Goal: Task Accomplishment & Management: Manage account settings

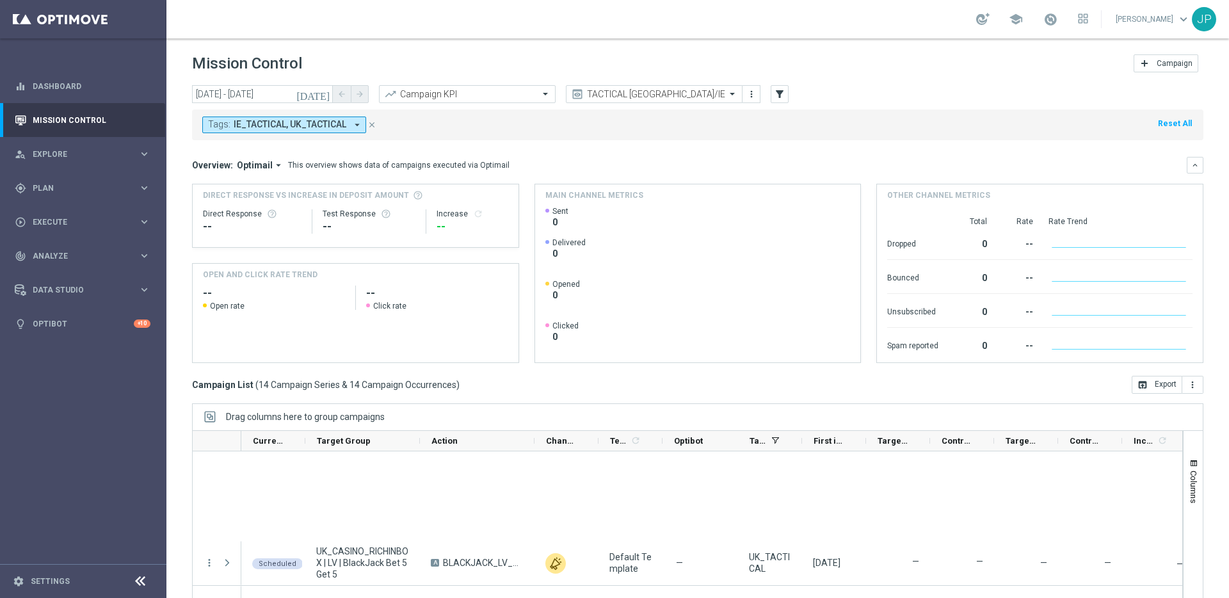
scroll to position [544, 0]
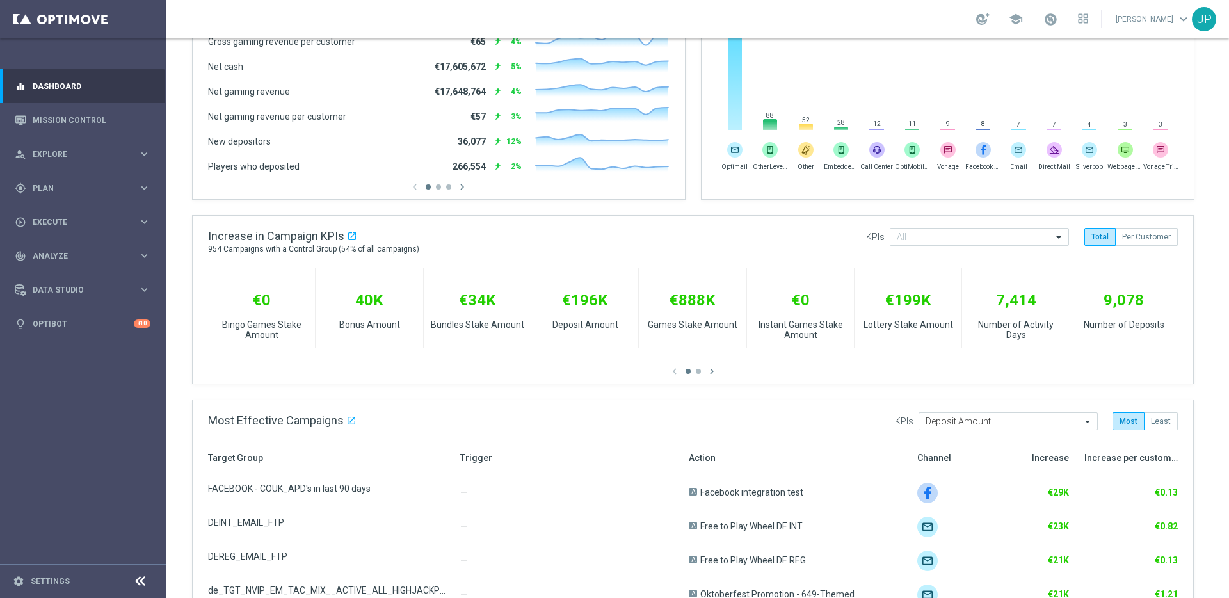
scroll to position [372, 0]
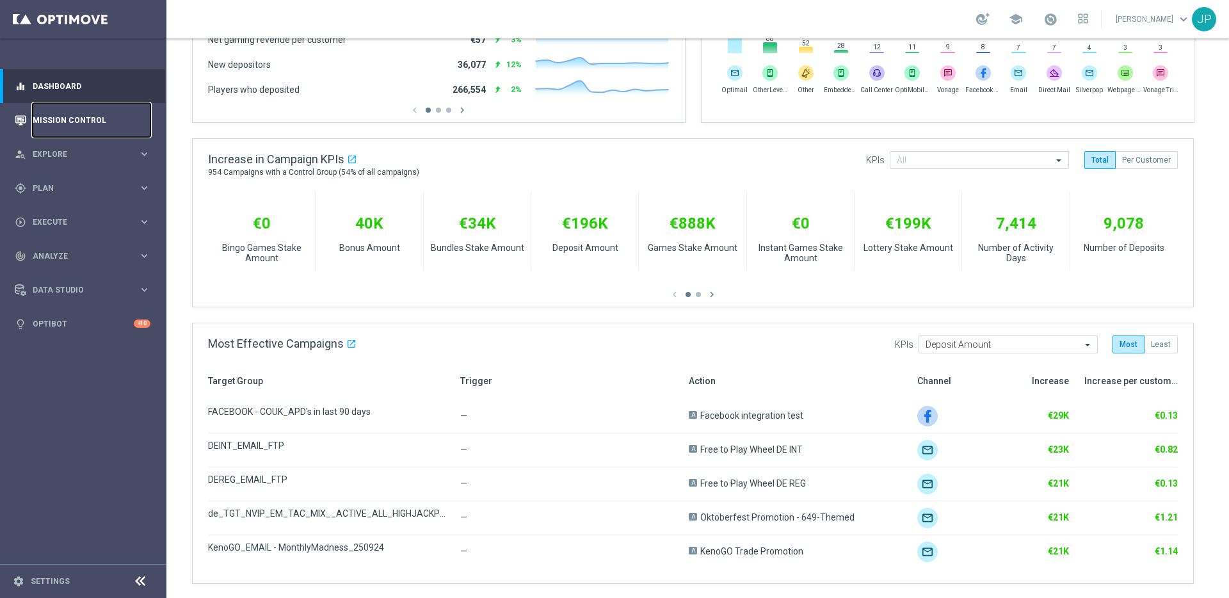
click at [121, 114] on link "Mission Control" at bounding box center [92, 120] width 118 height 34
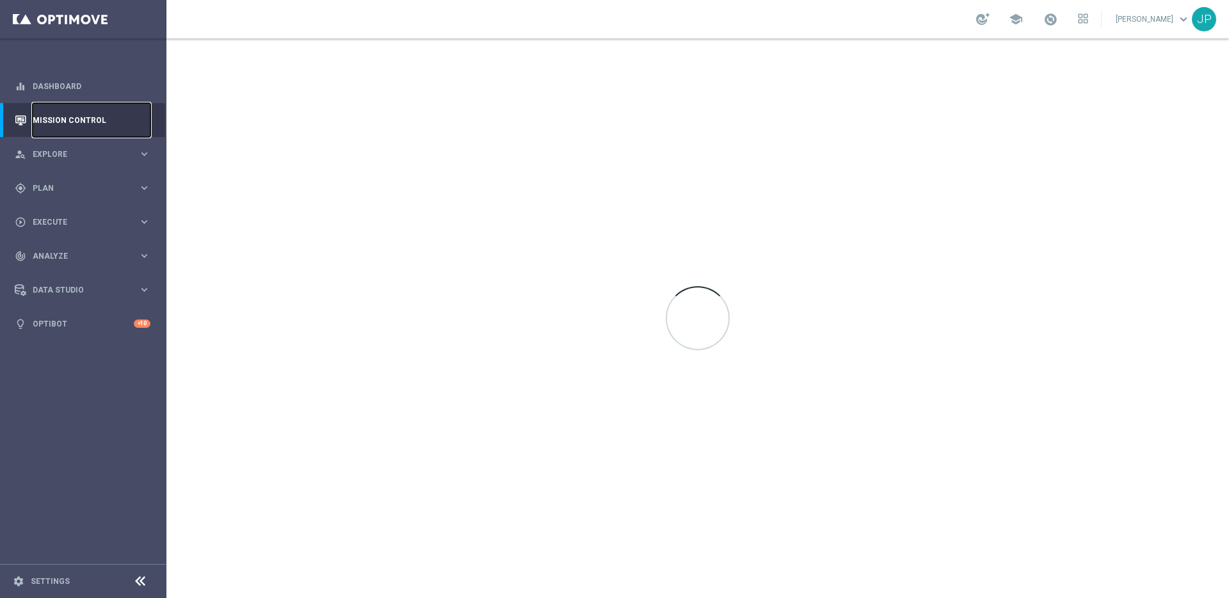
scroll to position [0, 0]
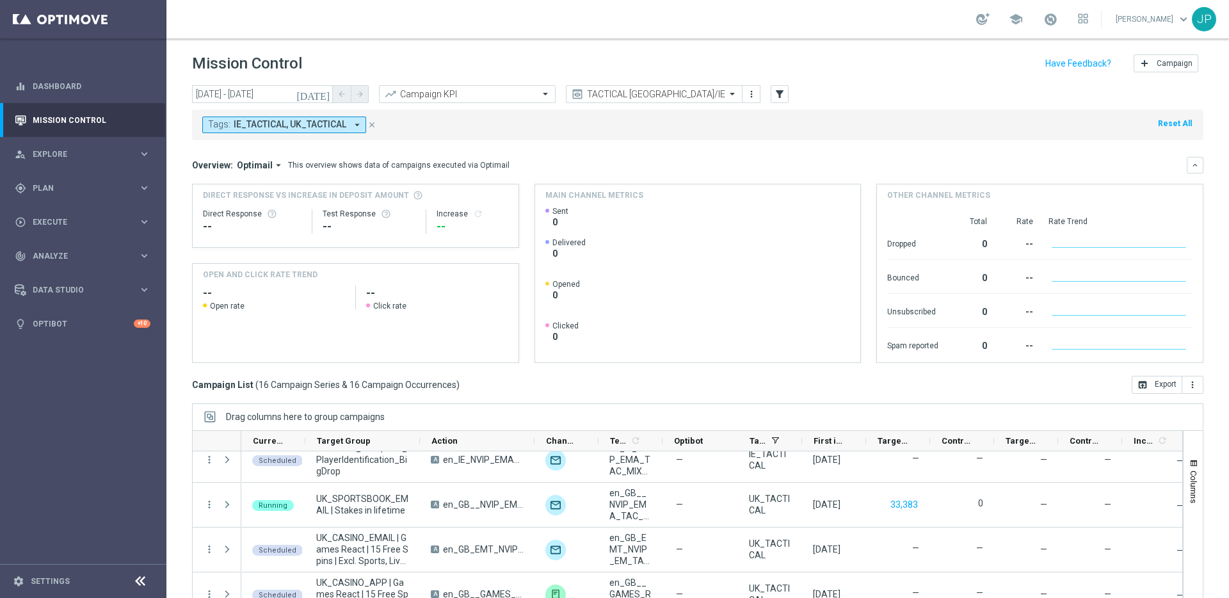
scroll to position [42, 0]
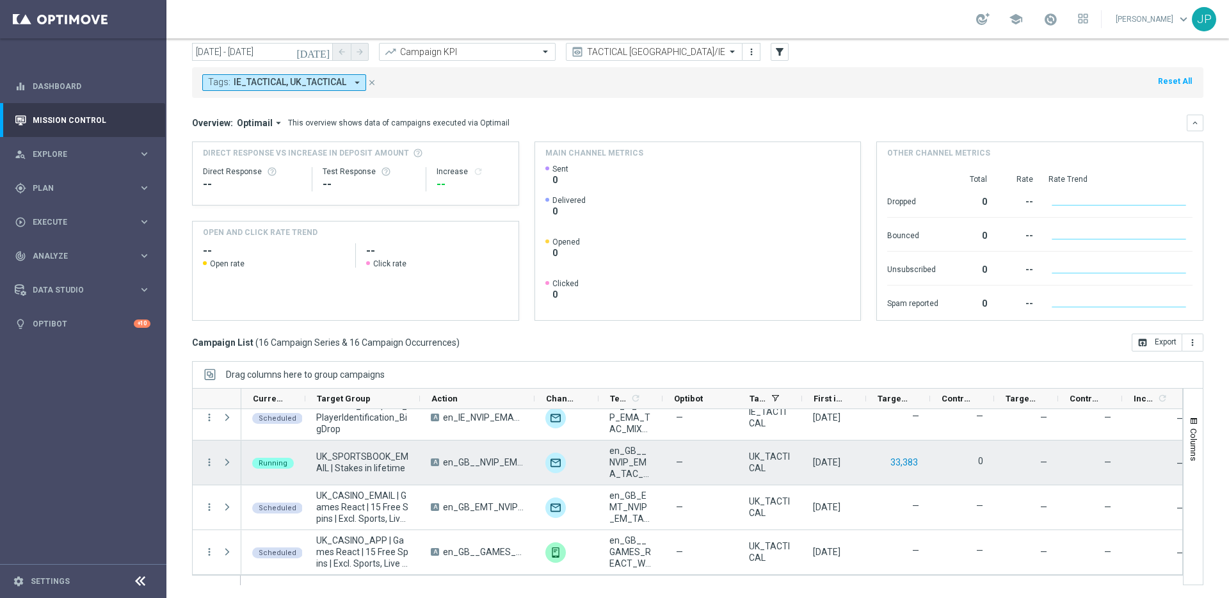
click at [905, 462] on button "33,383" at bounding box center [904, 462] width 30 height 16
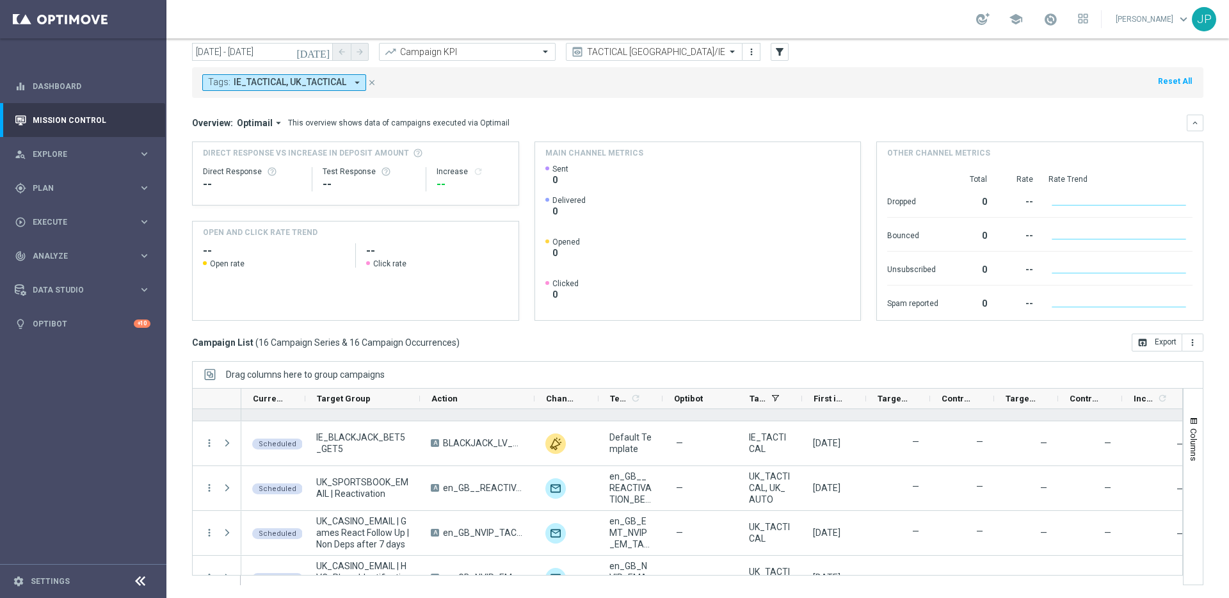
scroll to position [95, 0]
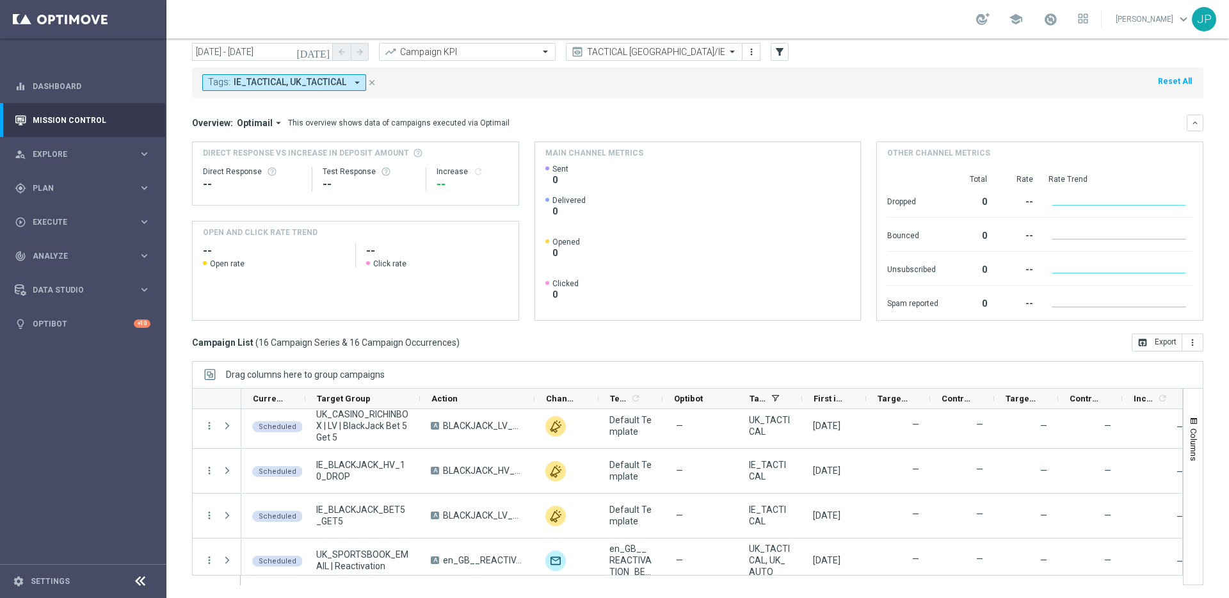
click at [371, 78] on icon "close" at bounding box center [371, 82] width 9 height 9
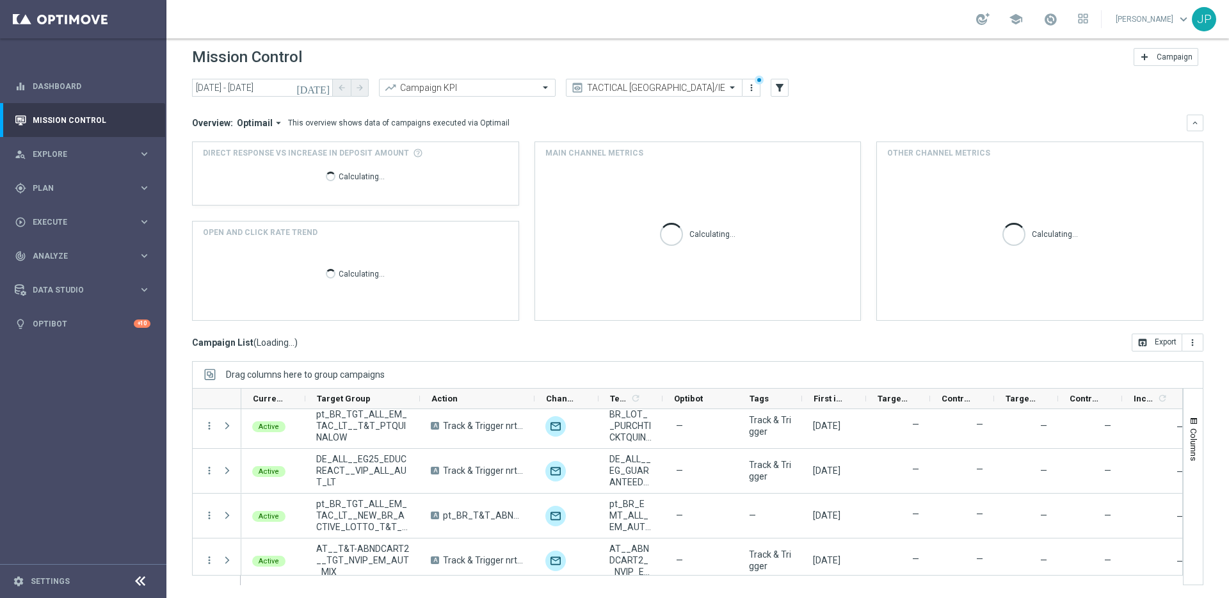
click at [325, 52] on div "Mission Control add Campaign" at bounding box center [697, 57] width 1011 height 25
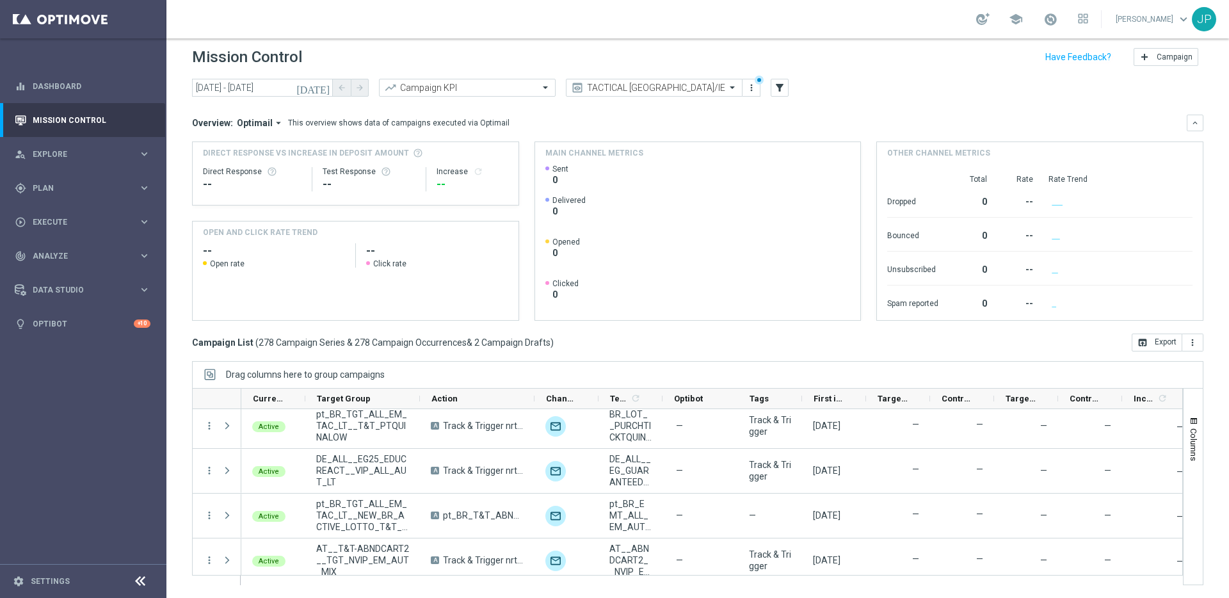
scroll to position [6, 0]
click at [322, 88] on icon "[DATE]" at bounding box center [313, 88] width 35 height 12
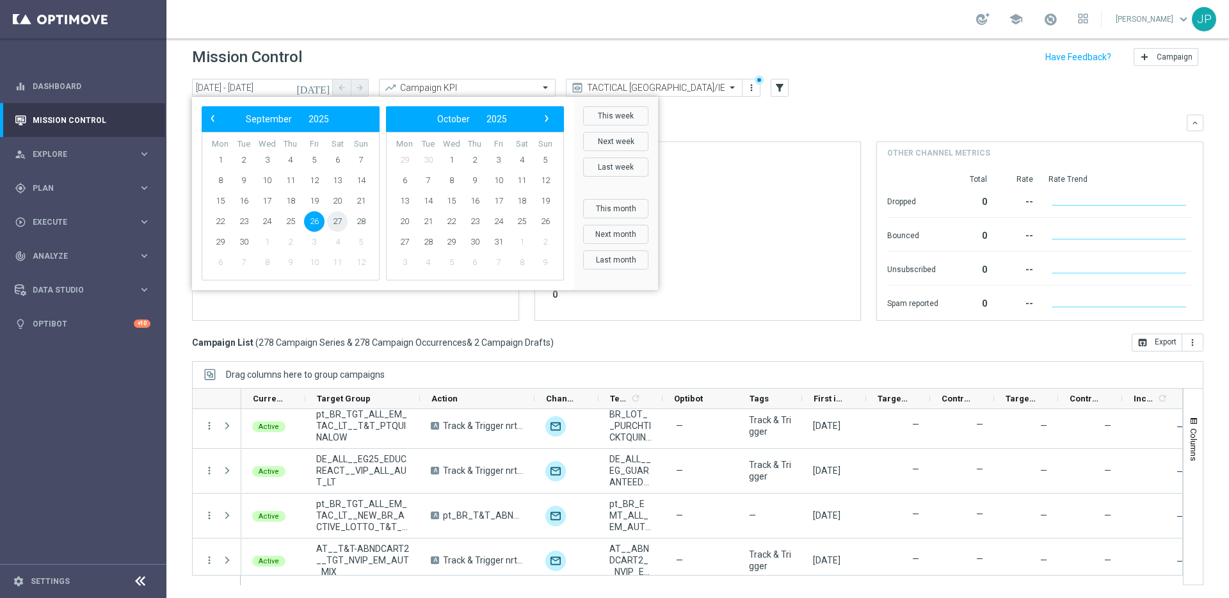
click at [336, 221] on span "27" at bounding box center [337, 221] width 20 height 20
type input "27 Sep 2025 - 27 Sep 2025"
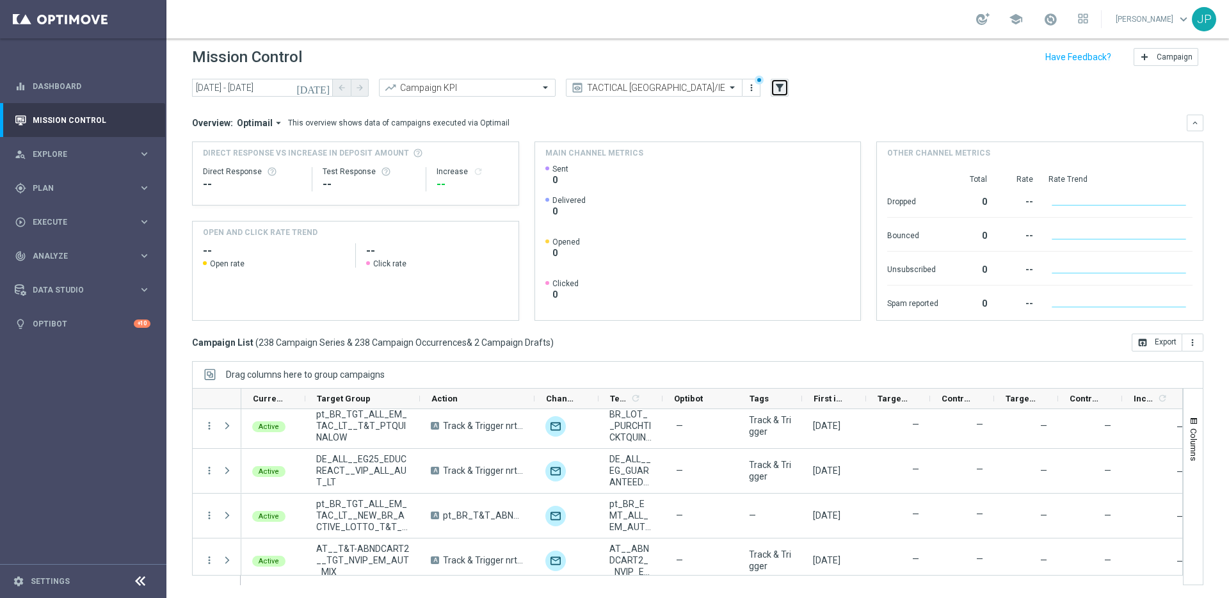
click at [785, 87] on icon "filter_alt" at bounding box center [780, 88] width 12 height 12
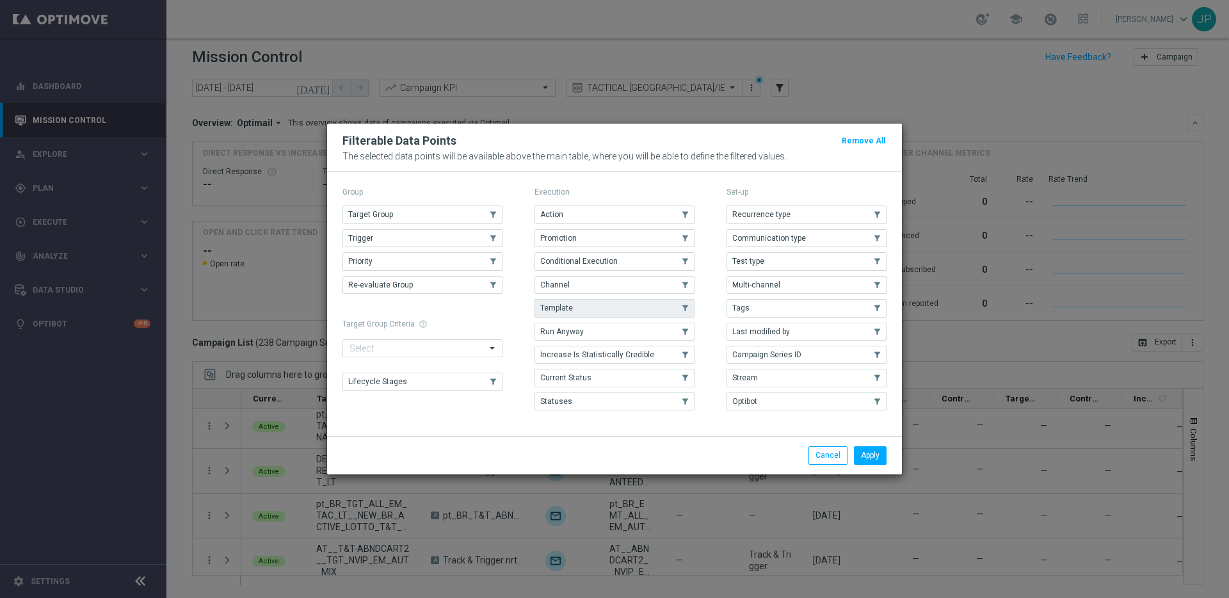
click at [665, 301] on button "Template" at bounding box center [614, 308] width 160 height 18
click at [862, 454] on button "Apply" at bounding box center [870, 455] width 33 height 18
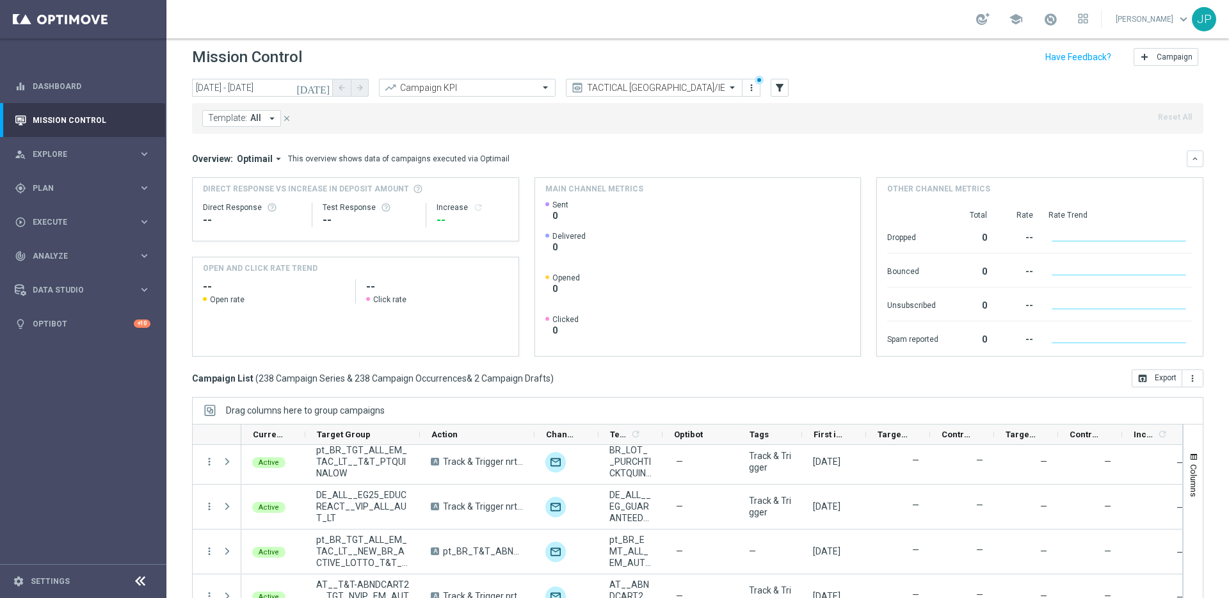
click at [266, 120] on icon "arrow_drop_down" at bounding box center [272, 119] width 12 height 12
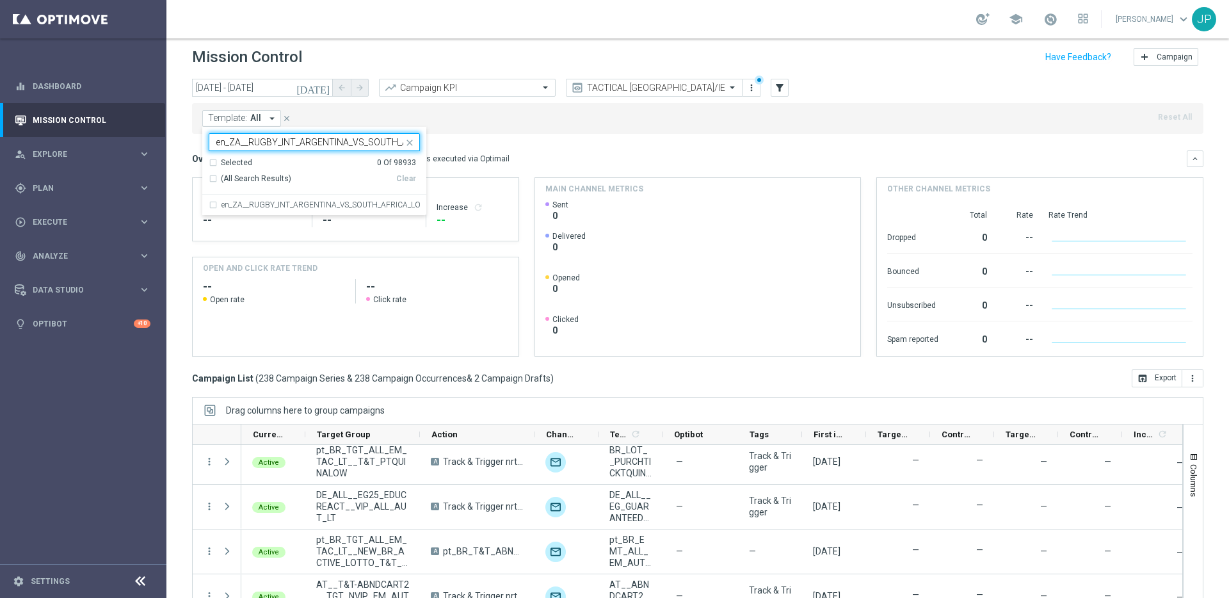
scroll to position [0, 230]
click at [267, 205] on label "en_ZA__RUGBY_INT_ARGENTINA_VS_SOUTH_AFRICA_LOTTO_COMBO_MATCH__EMT_ALL_EM_TAC_LT…" at bounding box center [320, 205] width 198 height 8
type input "en_ZA__RUGBY_INT_ARGENTINA_VS_SOUTH_AFRICA_LOTTO_COMBO_MATCH__EMT_ALL_EM_TAC_LT…"
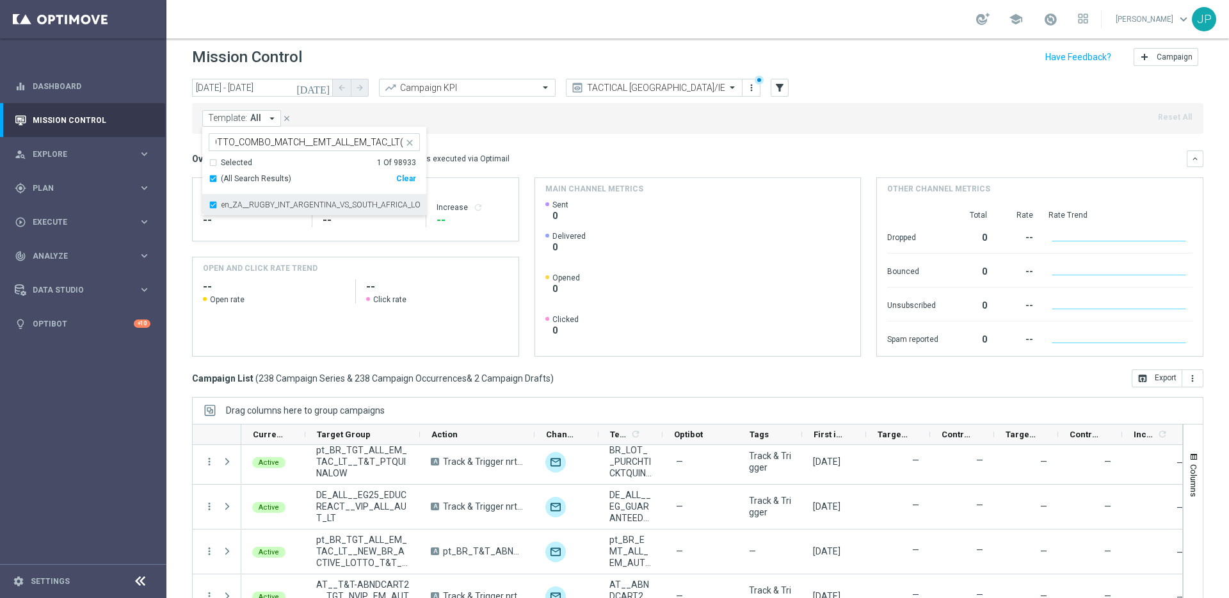
scroll to position [0, 0]
click at [529, 150] on div "Overview: Optimail arrow_drop_down This overview shows data of campaigns execut…" at bounding box center [697, 158] width 1011 height 17
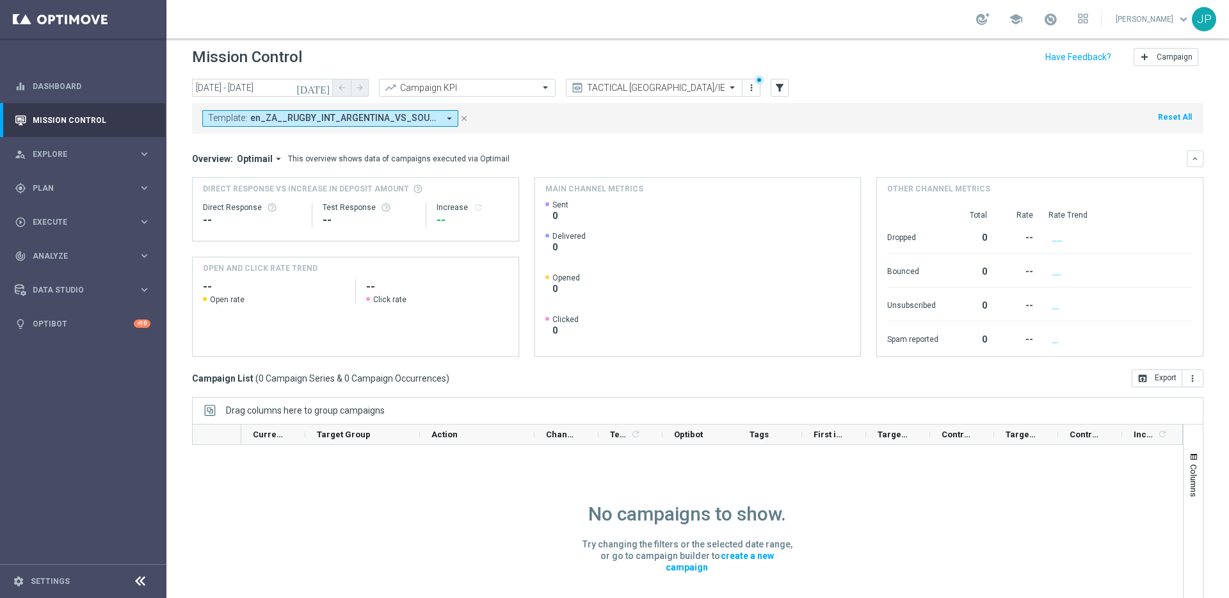
scroll to position [1, 0]
click at [421, 120] on span "en_ZA__RUGBY_INT_ARGENTINA_VS_SOUTH_AFRICA_LOTTO_COMBO_MATCH__EMT_ALL_EM_TAC_LT…" at bounding box center [344, 118] width 188 height 11
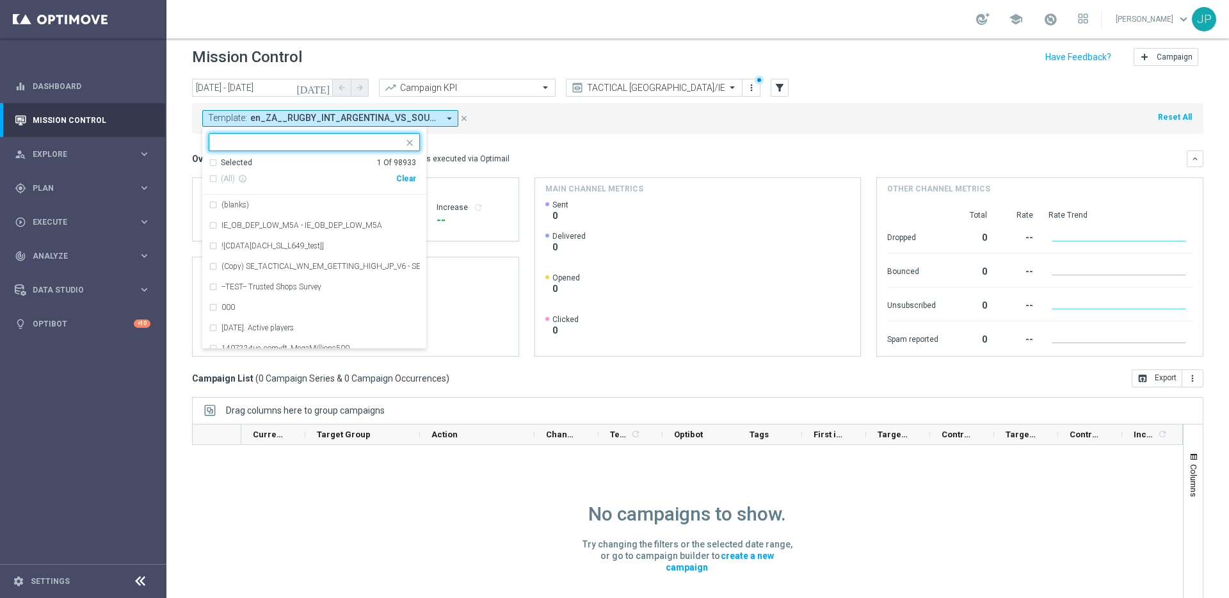
click at [312, 147] on input "text" at bounding box center [309, 142] width 187 height 11
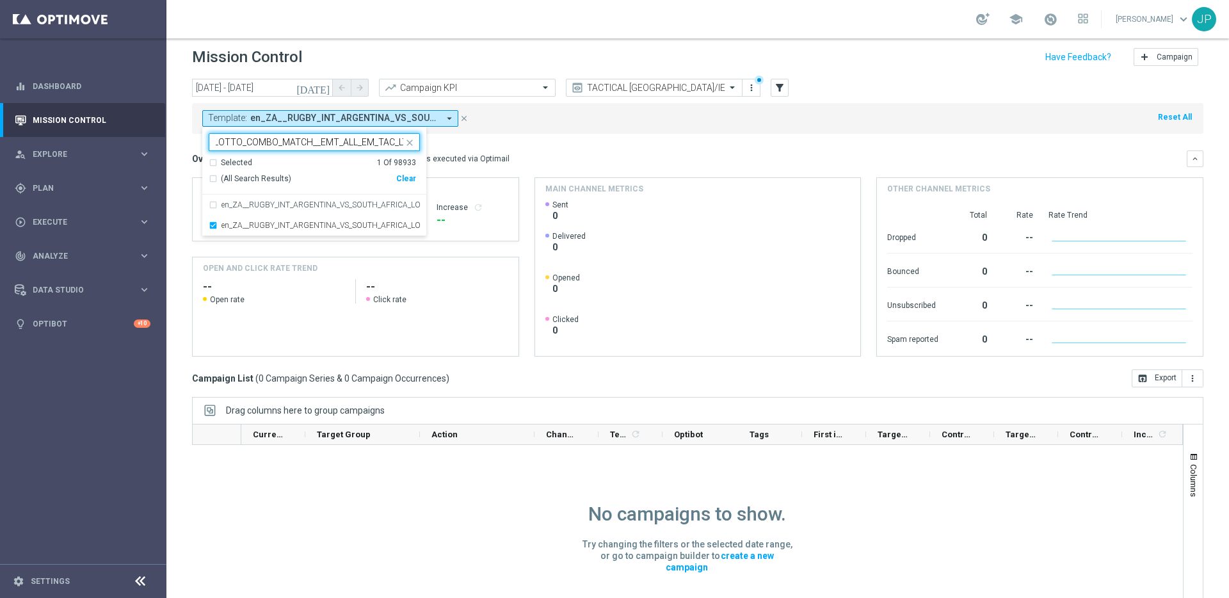
scroll to position [0, 219]
click at [254, 227] on label "en_ZA__RUGBY_INT_ARGENTINA_VS_SOUTH_AFRICA_LOTTO_COMBO_MATCH__EMT_ALL_EM_TAC_LT…" at bounding box center [320, 225] width 198 height 8
type input "en_ZA__RUGBY_INT_ARGENTINA_VS_SOUTH_AFRICA_LOTTO_COMBO_MATCH__EMT_ALL_EM_TAC_LT"
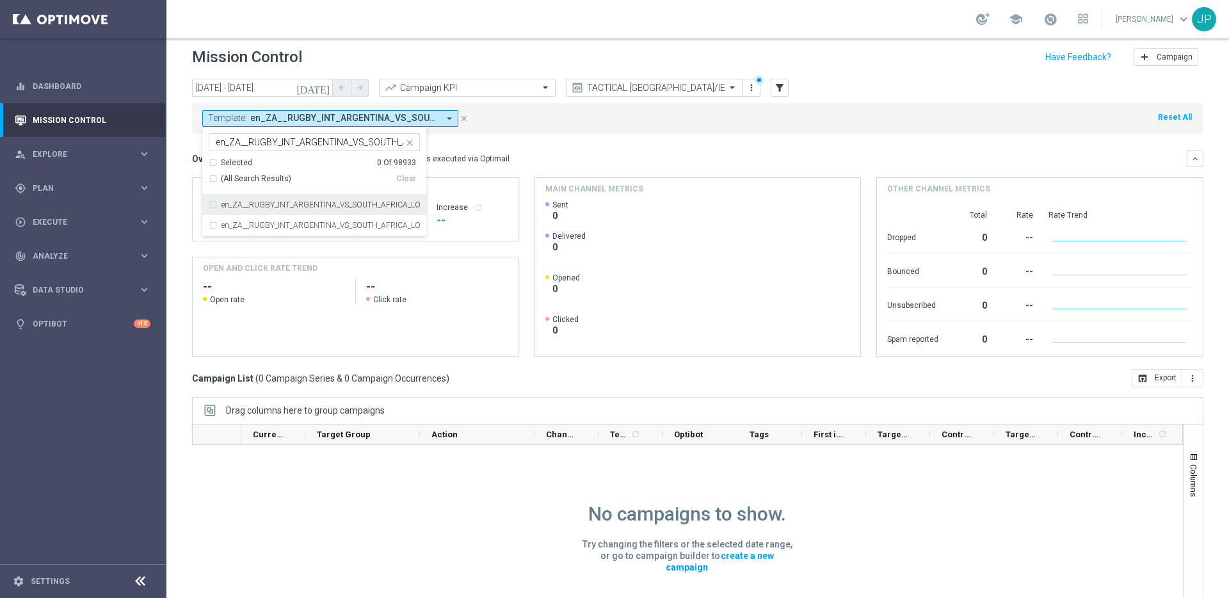
click at [259, 205] on label "en_ZA__RUGBY_INT_ARGENTINA_VS_SOUTH_AFRICA_LOTTO_COMBO_MATCH__EMT_ALL_EM_TAC_LT" at bounding box center [320, 205] width 198 height 8
click at [531, 139] on mini-dashboard "Overview: Optimail arrow_drop_down This overview shows data of campaigns execut…" at bounding box center [697, 251] width 1011 height 235
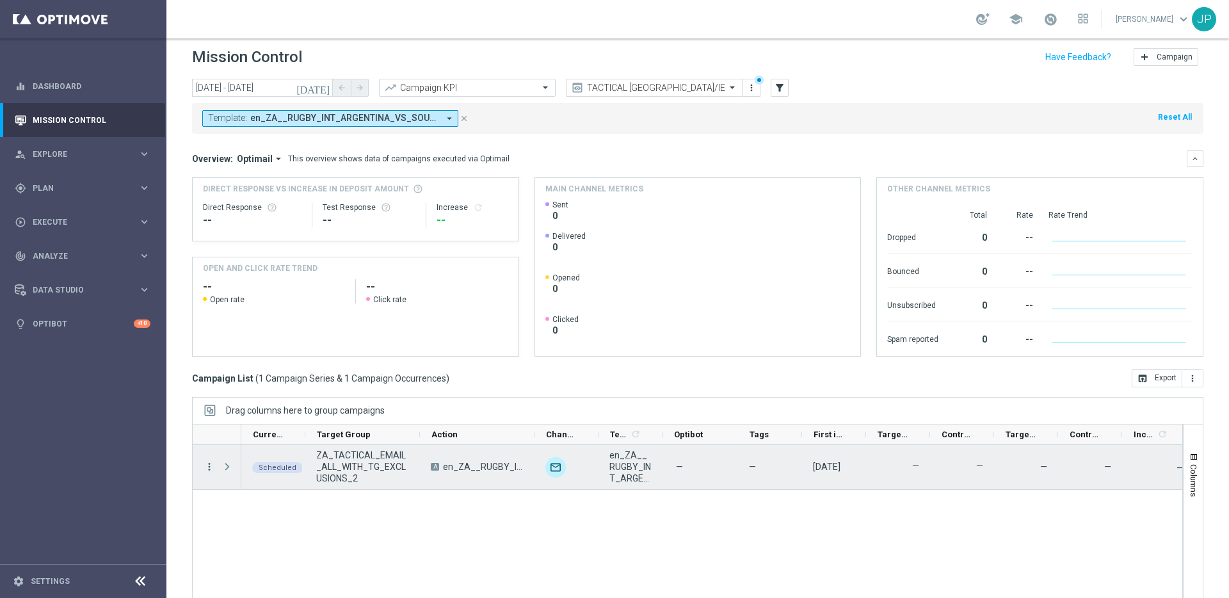
click at [207, 466] on icon "more_vert" at bounding box center [209, 467] width 12 height 12
click at [333, 508] on div "Scheduled ZA_TACTICAL_EMAIL_ALL_WITH_TG_EXCLUSIONS_2 A en_ZA__RUGBY_INT_ARGENTI…" at bounding box center [711, 532] width 941 height 175
click at [213, 470] on icon "more_vert" at bounding box center [209, 467] width 12 height 12
click at [264, 427] on div "Edit" at bounding box center [293, 428] width 119 height 9
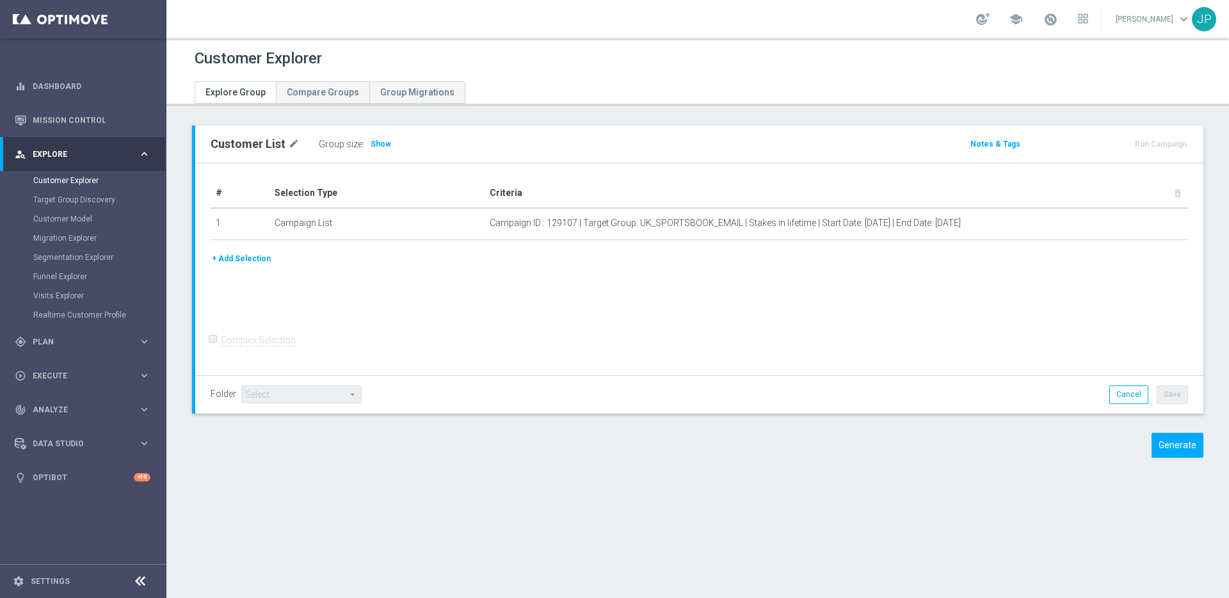
click at [378, 151] on div "Group size : Show" at bounding box center [383, 144] width 128 height 18
click at [383, 145] on span "Show" at bounding box center [381, 143] width 20 height 9
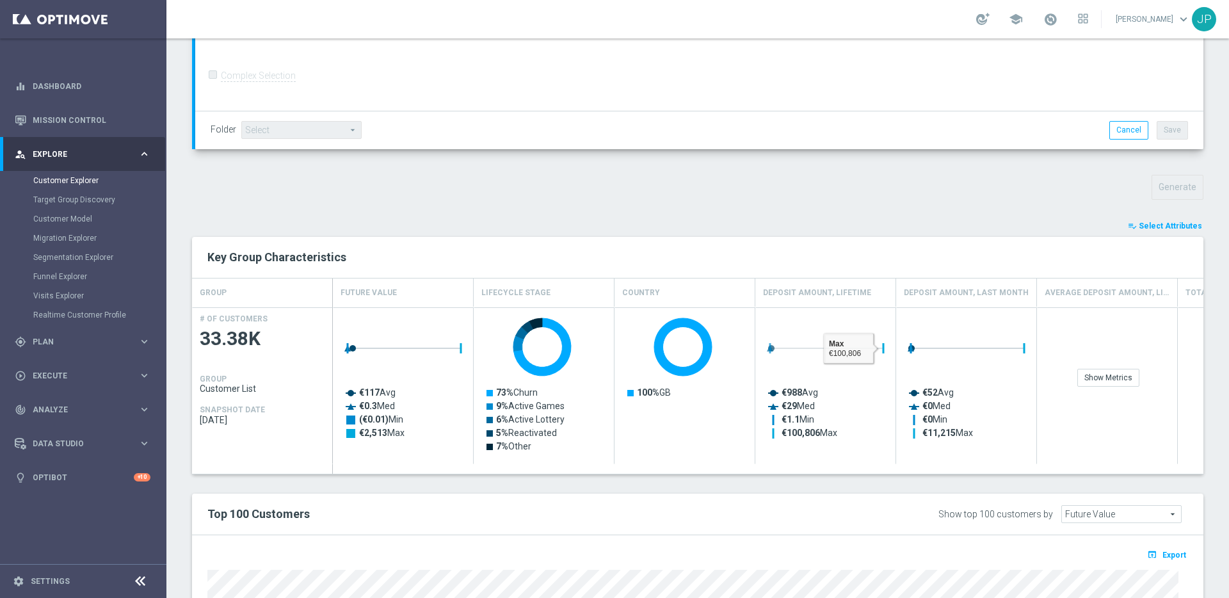
scroll to position [609, 0]
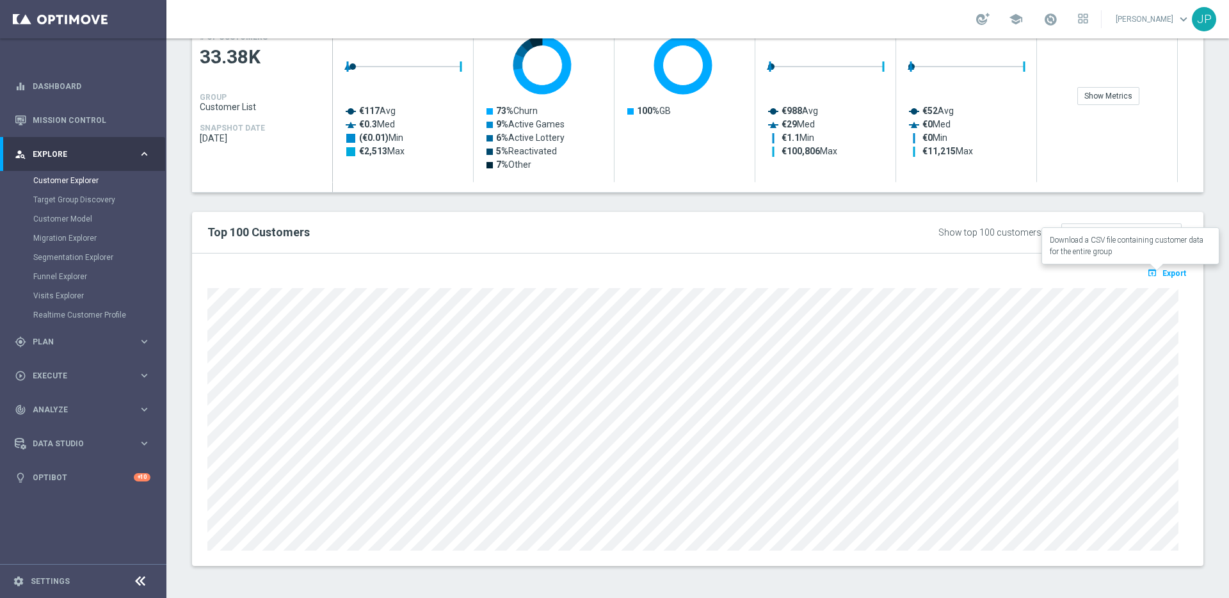
click at [1170, 272] on span "Export" at bounding box center [1174, 273] width 24 height 9
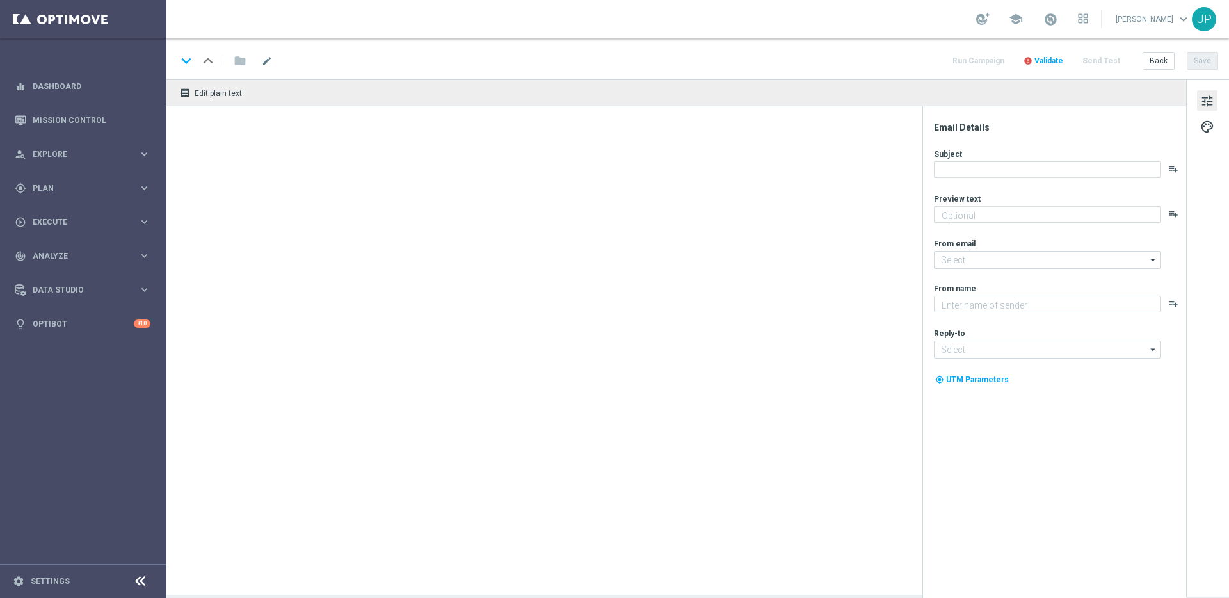
type textarea "It's all to play for, on and off the pitch 👀"
type textarea "Lottoland"
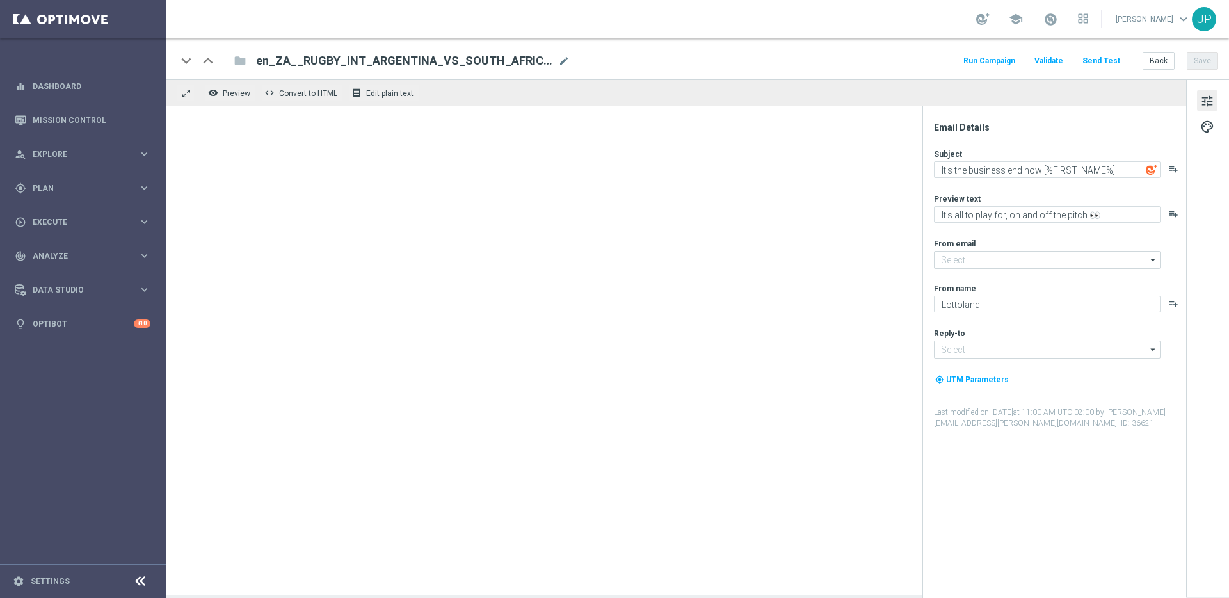
type input "[EMAIL_ADDRESS][DOMAIN_NAME]"
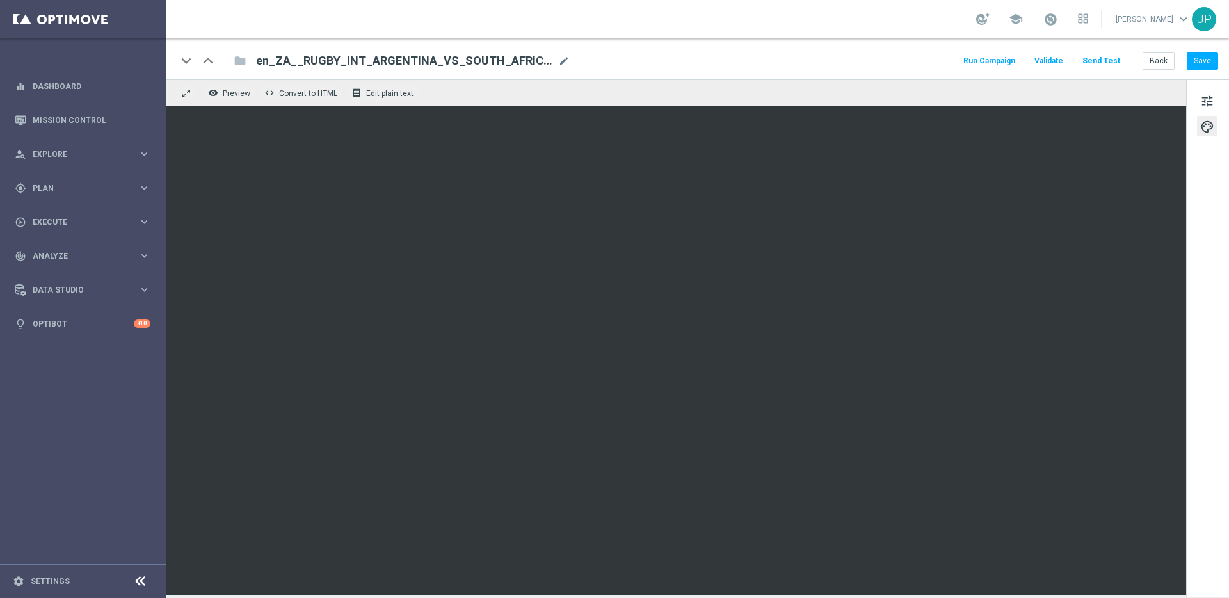
click at [1200, 415] on div "tune palette" at bounding box center [1207, 337] width 43 height 517
click at [1212, 63] on button "Save" at bounding box center [1201, 61] width 31 height 18
click at [1202, 70] on div "keyboard_arrow_down keyboard_arrow_up folder en_ZA__RUGBY_INT_ARGENTINA_VS_SOUT…" at bounding box center [697, 58] width 1062 height 41
click at [1204, 67] on button "Save" at bounding box center [1201, 61] width 31 height 18
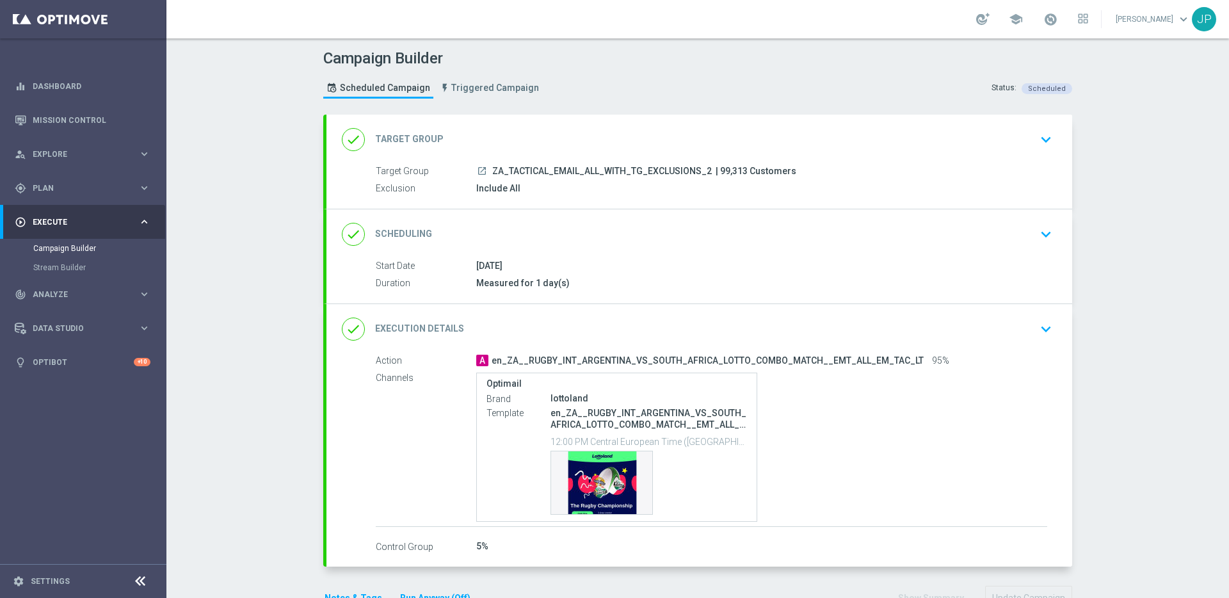
click at [1007, 339] on div "done Execution Details keyboard_arrow_down" at bounding box center [699, 329] width 715 height 24
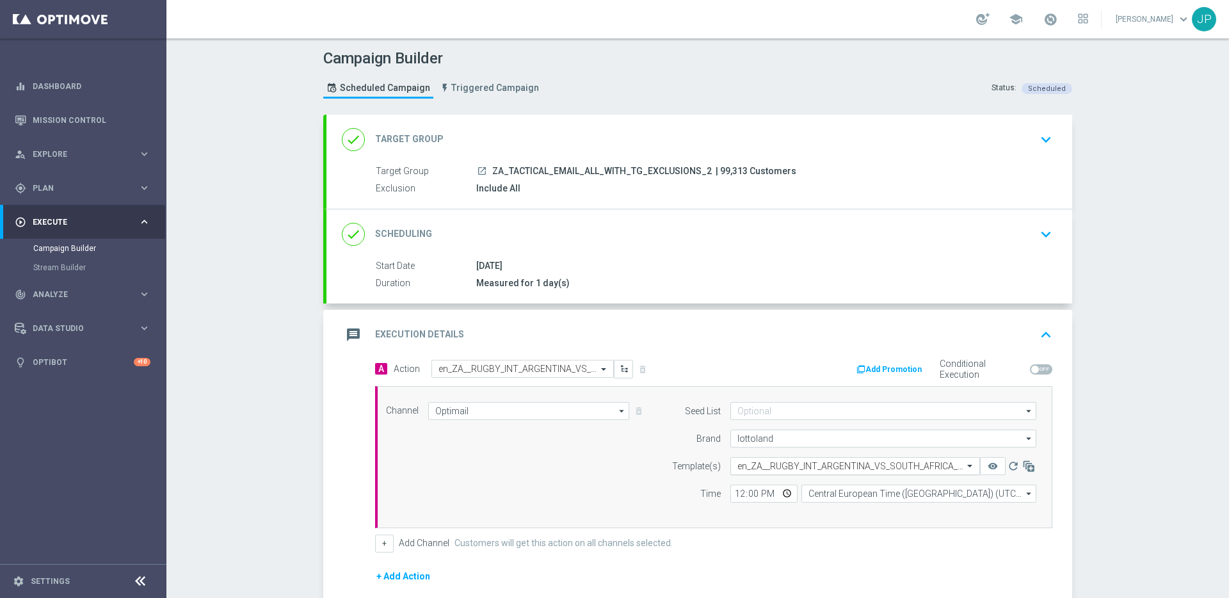
click at [784, 466] on input "text" at bounding box center [842, 466] width 210 height 11
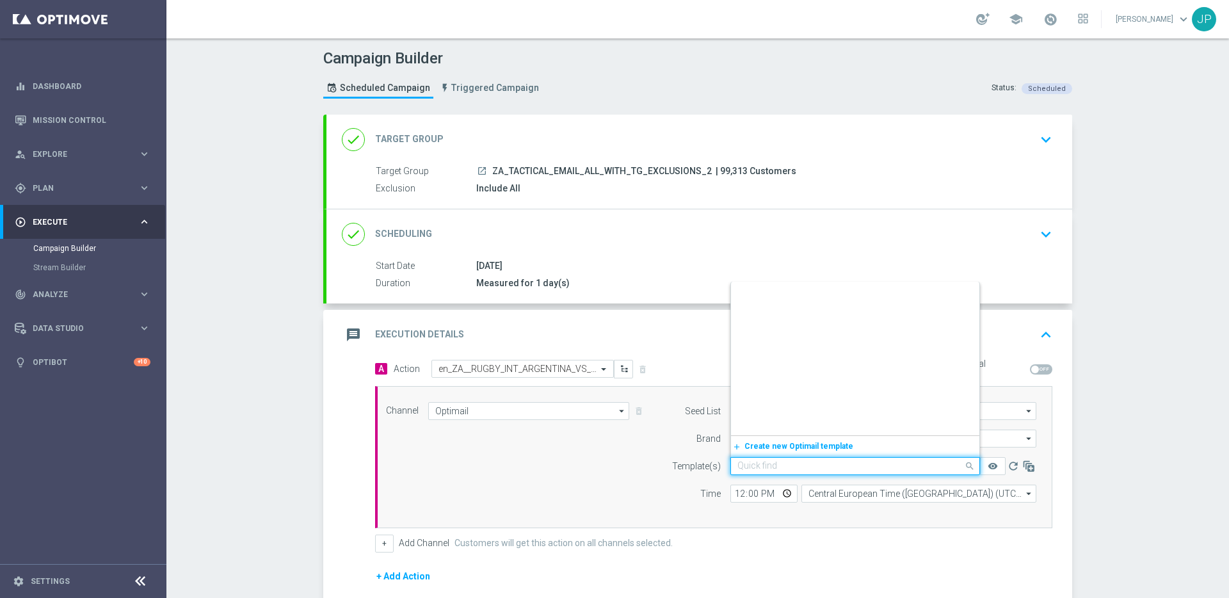
scroll to position [83792, 0]
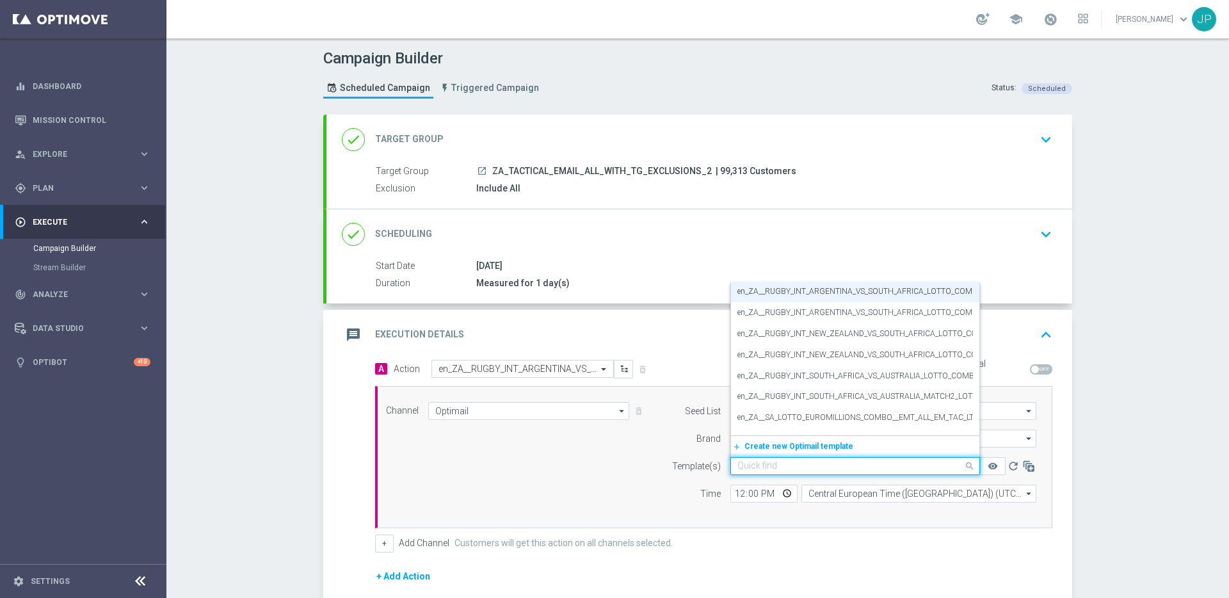
paste input "en_ZA__RUGBY_INT_ARGENTINA_VS_SOUTH_AFRICA_LOTTO_COMBO_MATCH__EMT_ALL_EM_TAC_LT…"
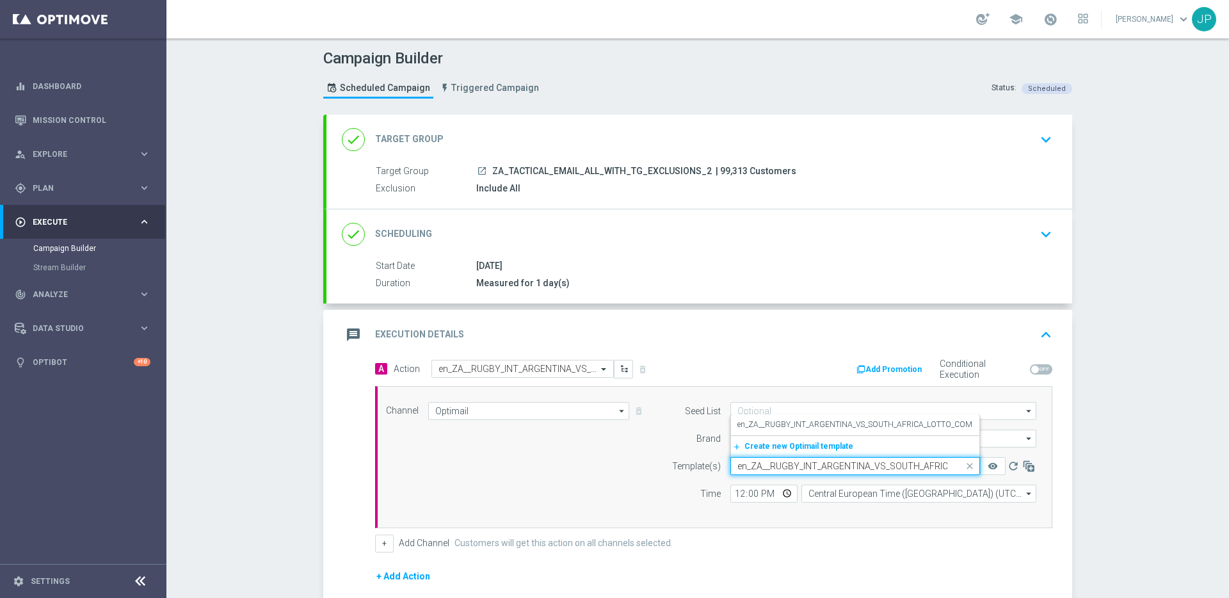
scroll to position [0, 0]
click at [900, 427] on label "en_ZA__RUGBY_INT_ARGENTINA_VS_SOUTH_AFRICA_LOTTO_COMBO_MATCH__EMT_ALL_EM_TAC_LT…" at bounding box center [920, 424] width 367 height 11
type input "en_ZA__RUGBY_INT_ARGENTINA_VS_SOUTH_AFRICA_LOTTO_COMBO_MATCH__EMT_ALL_EM_TAC_LT…"
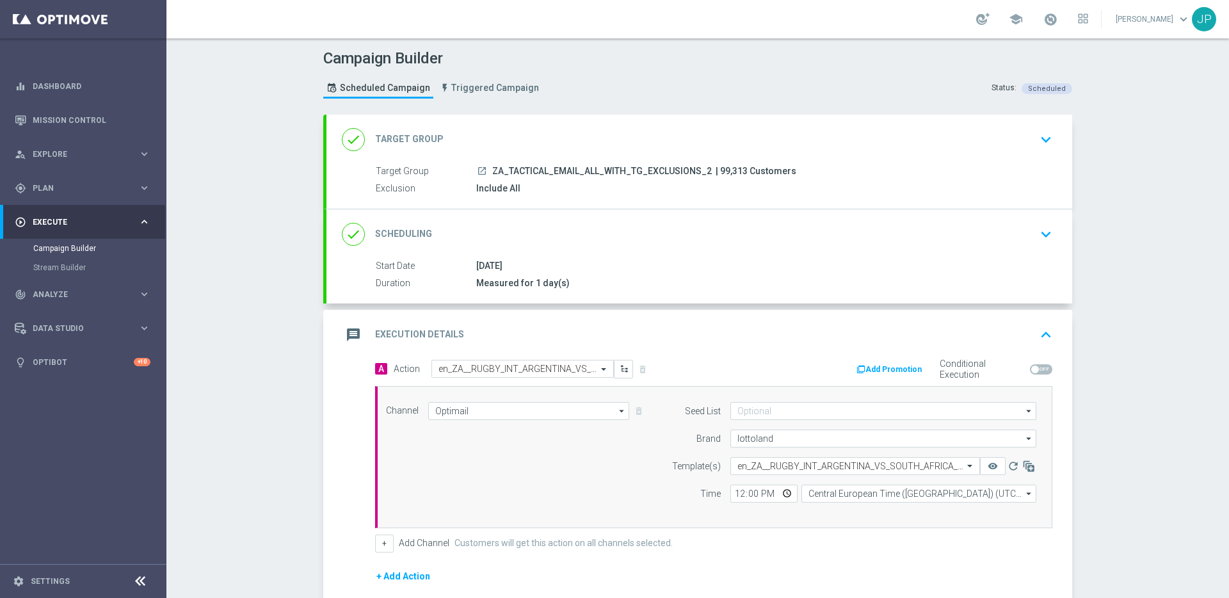
click at [1104, 472] on div "Campaign Builder Scheduled Campaign Triggered Campaign Status: Scheduled done T…" at bounding box center [697, 317] width 1062 height 559
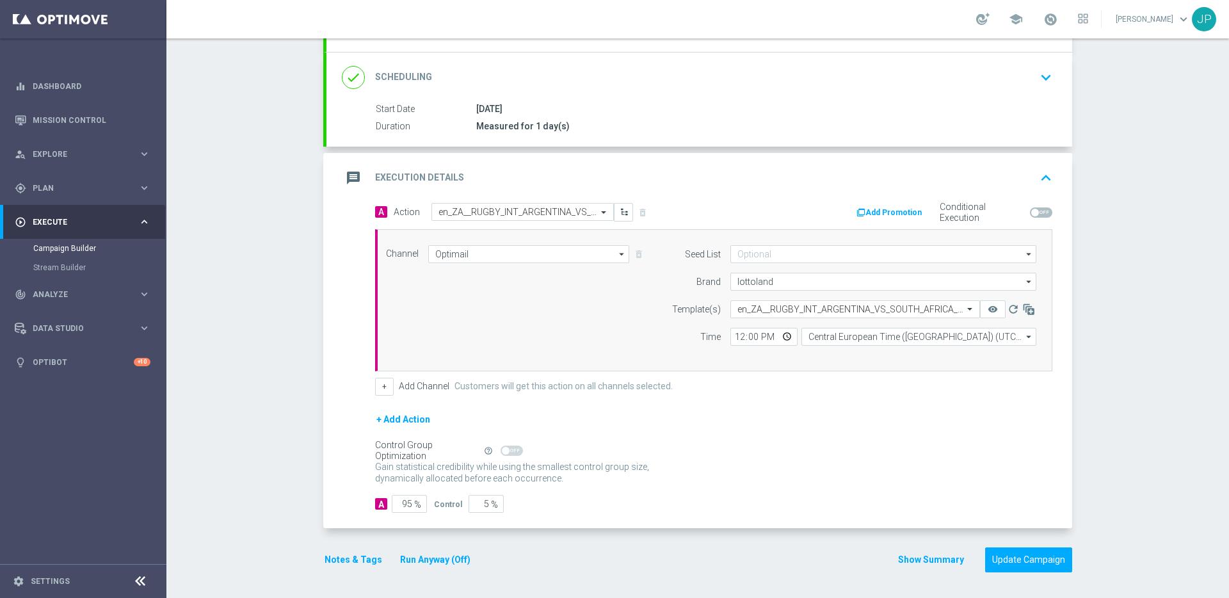
click at [811, 491] on form "A Action Select action en_ZA__RUGBY_INT_ARGENTINA_VS_SOUTH_AFRICA_LOTTO_COMBO_M…" at bounding box center [713, 358] width 677 height 310
click at [1027, 562] on button "Update Campaign" at bounding box center [1028, 559] width 87 height 25
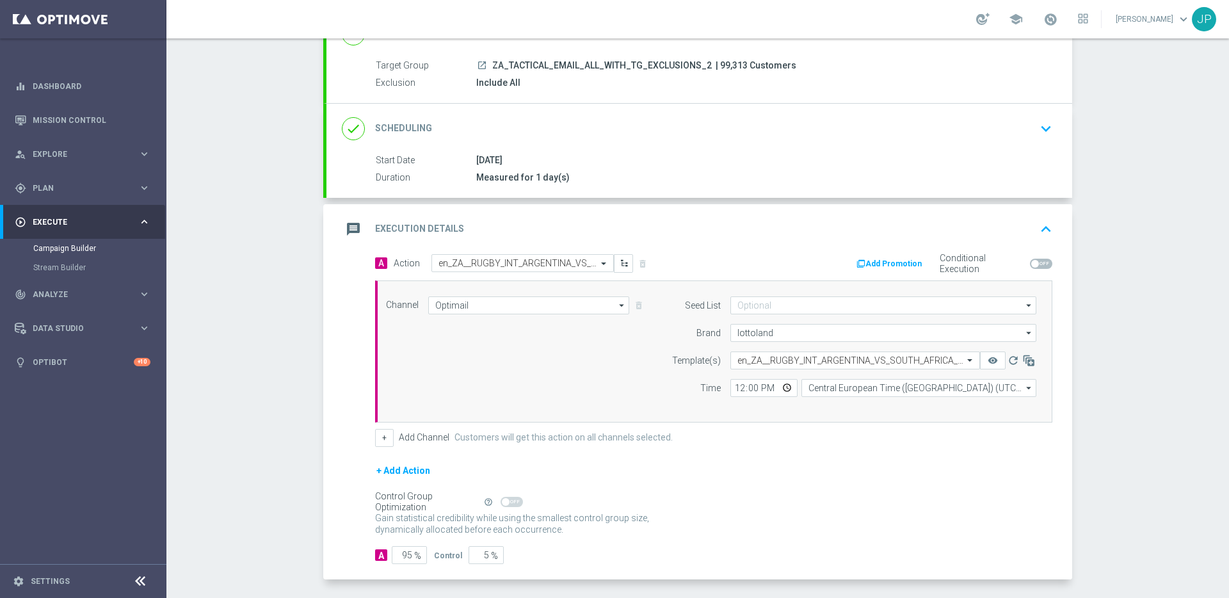
scroll to position [0, 0]
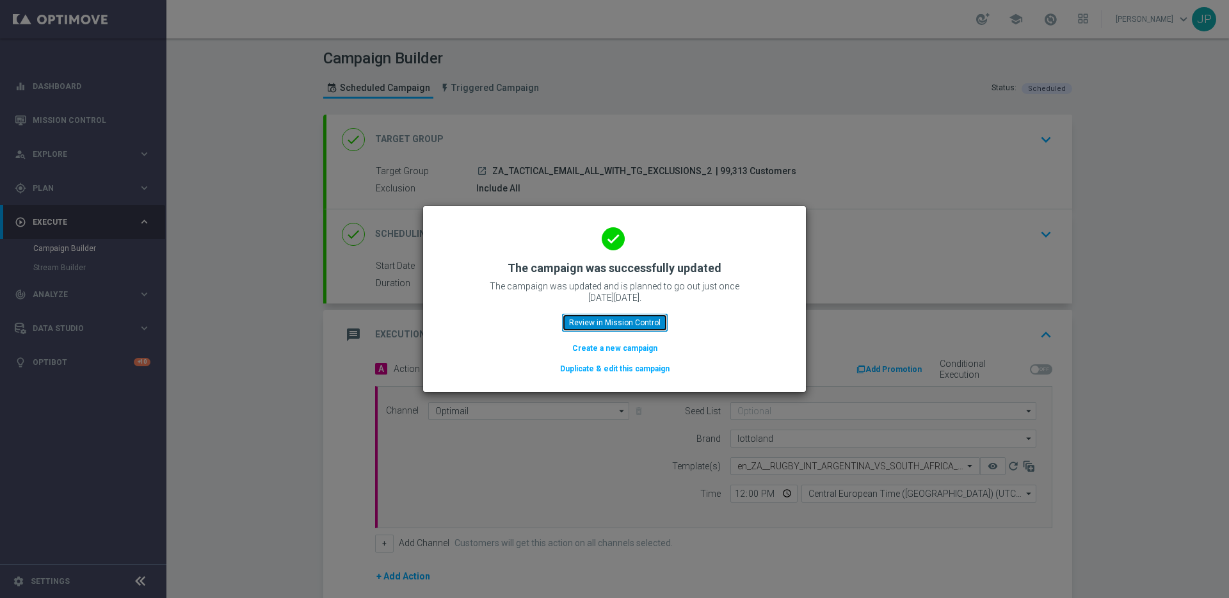
click at [635, 323] on button "Review in Mission Control" at bounding box center [615, 323] width 106 height 18
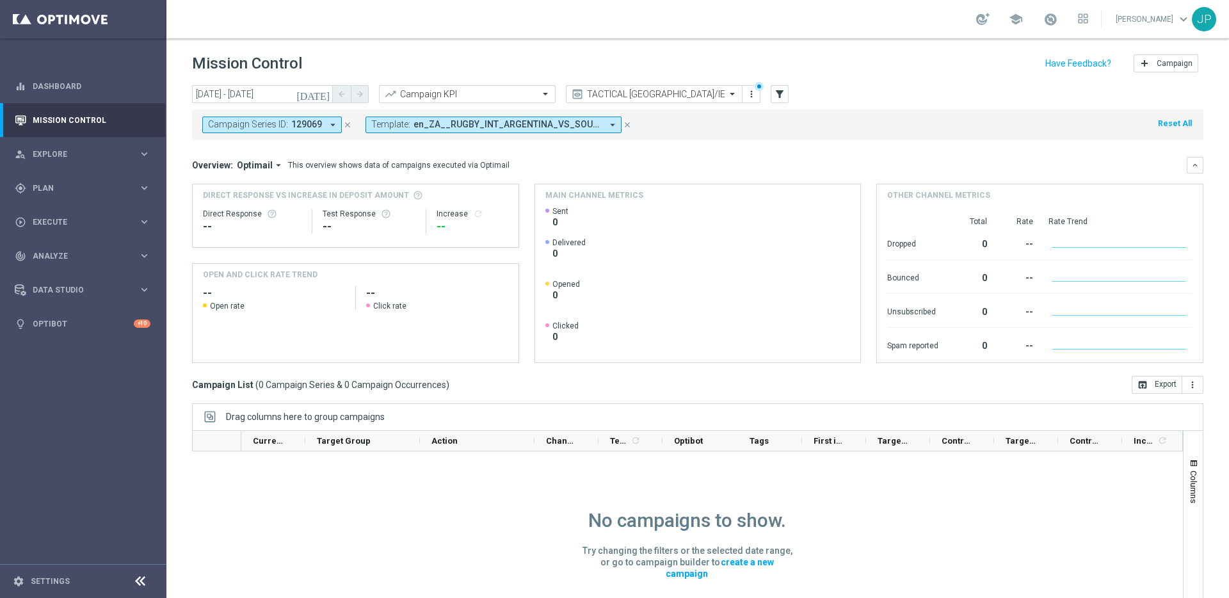
click at [626, 125] on icon "close" at bounding box center [627, 124] width 9 height 9
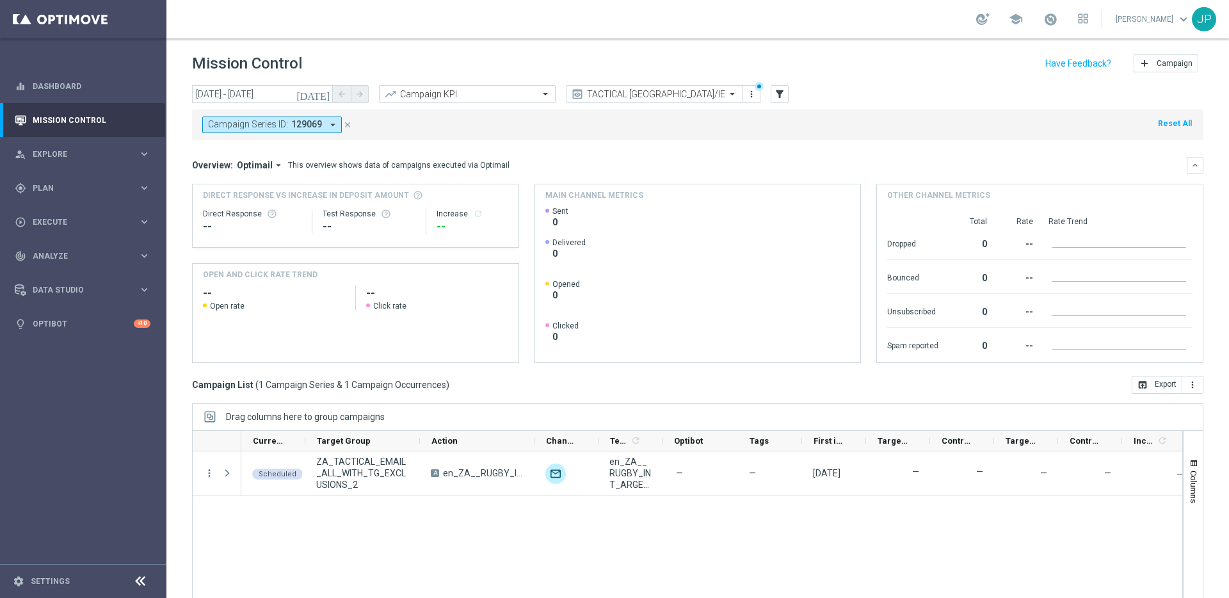
click at [348, 122] on icon "close" at bounding box center [347, 124] width 9 height 9
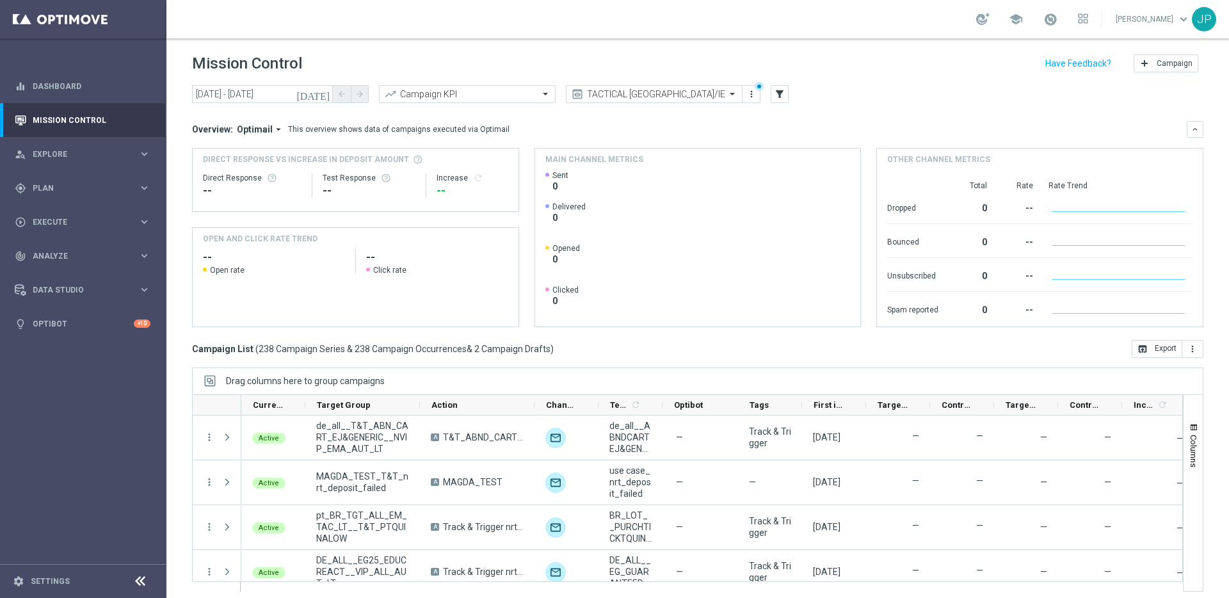
click at [322, 99] on icon "[DATE]" at bounding box center [313, 94] width 35 height 12
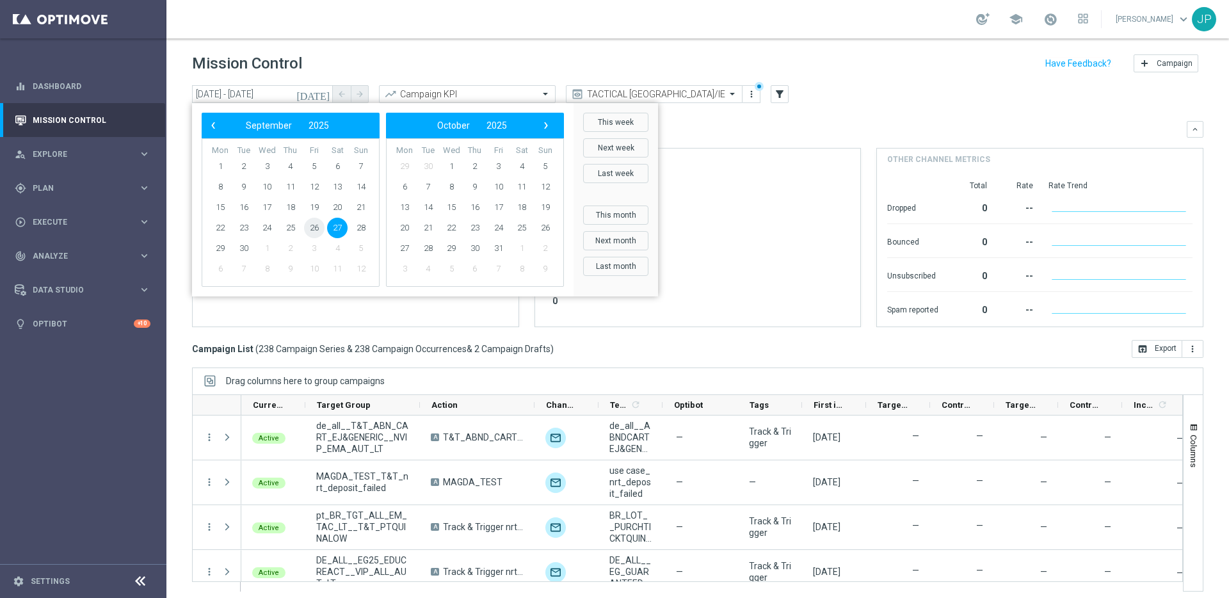
click at [318, 227] on span "26" at bounding box center [314, 228] width 20 height 20
type input "[DATE] - [DATE]"
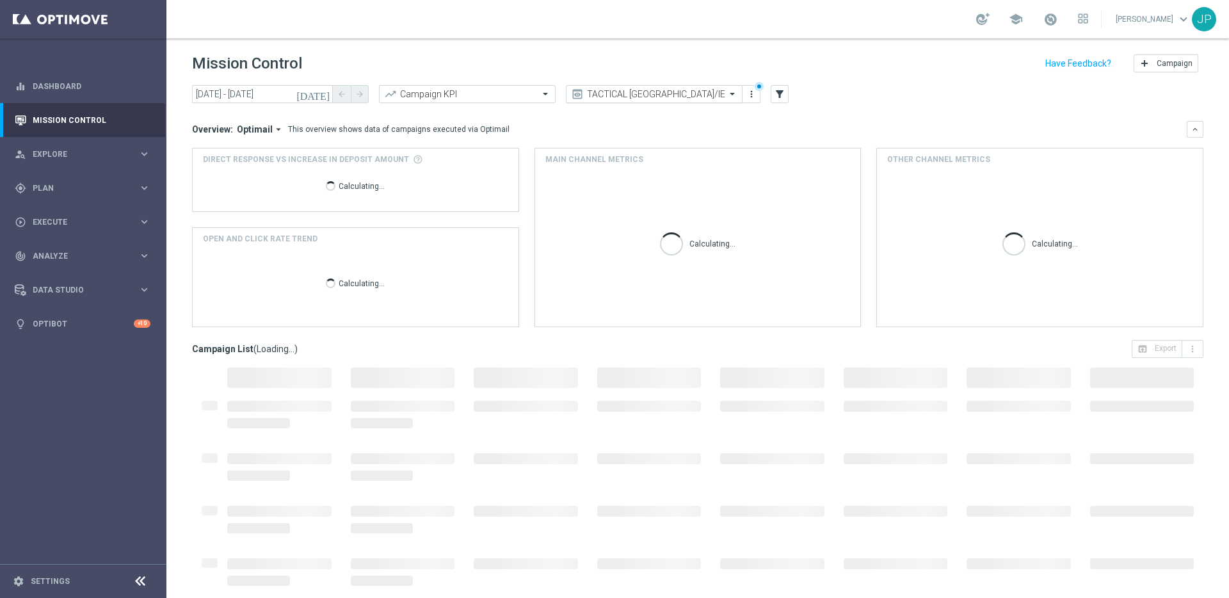
click at [692, 97] on input "text" at bounding box center [641, 94] width 137 height 11
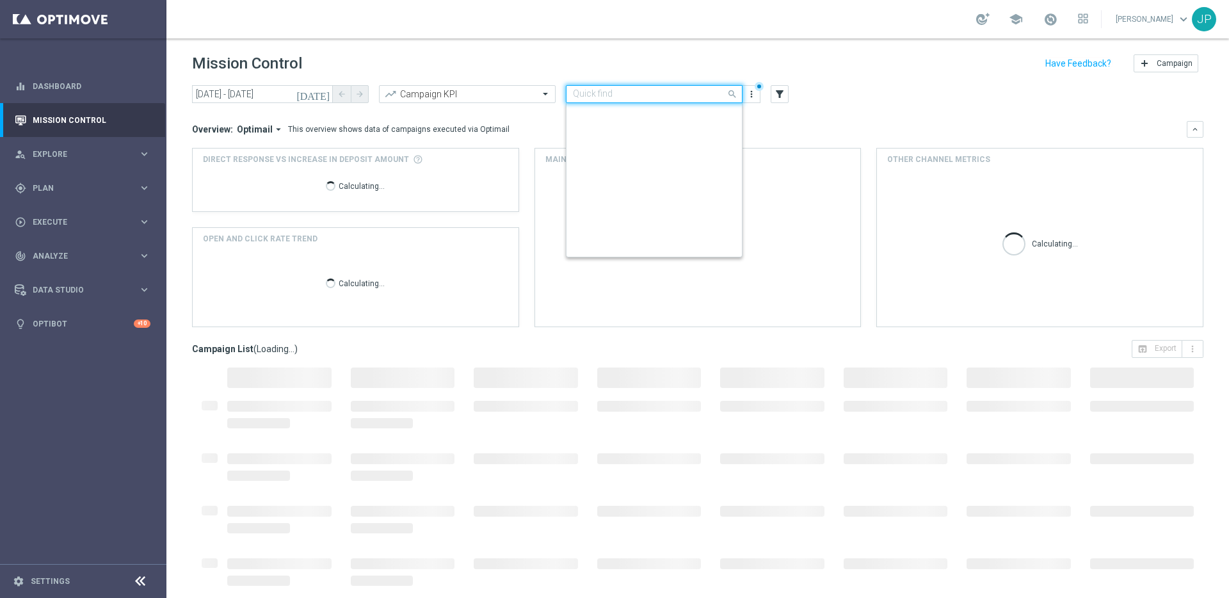
scroll to position [275, 0]
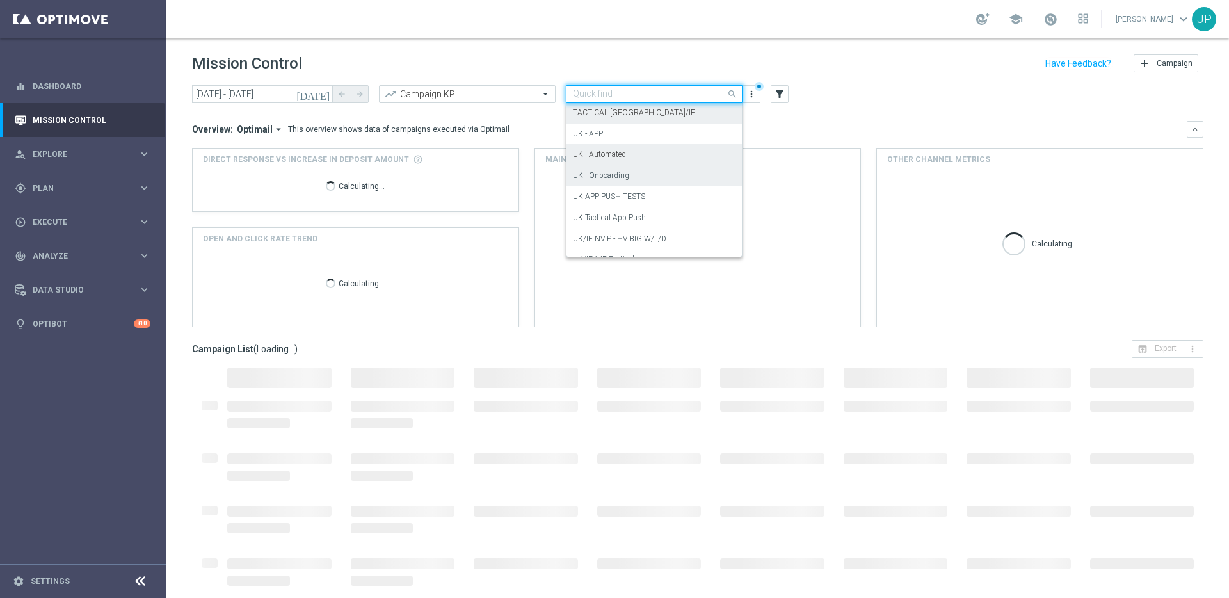
click at [668, 182] on div "UK - Onboarding" at bounding box center [654, 175] width 163 height 21
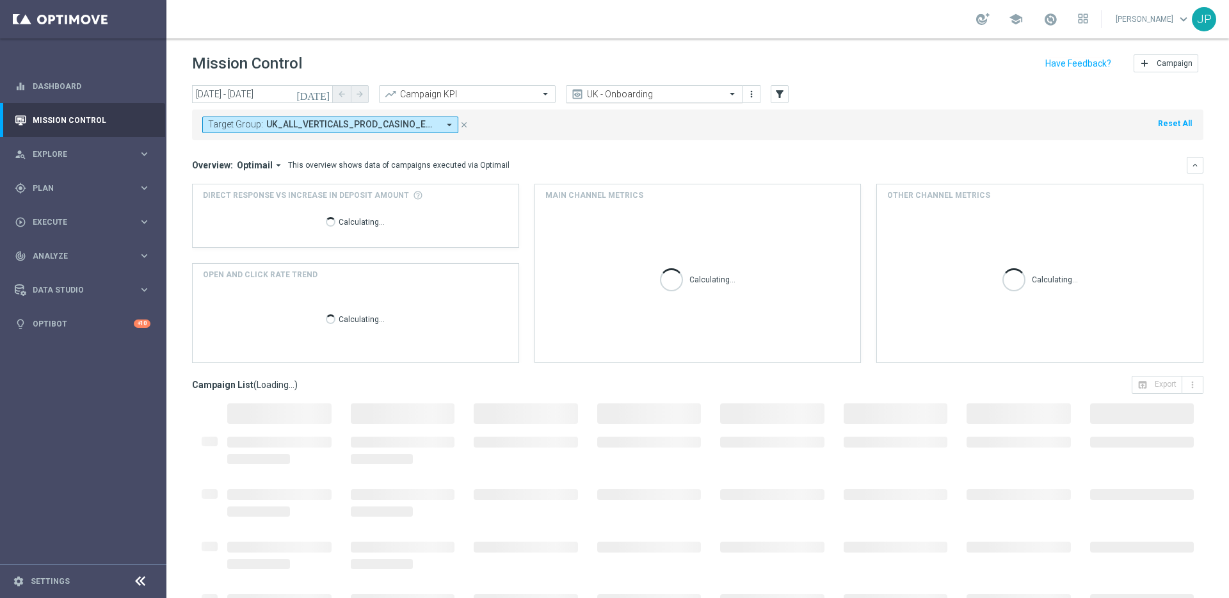
click at [671, 98] on input "text" at bounding box center [641, 94] width 137 height 11
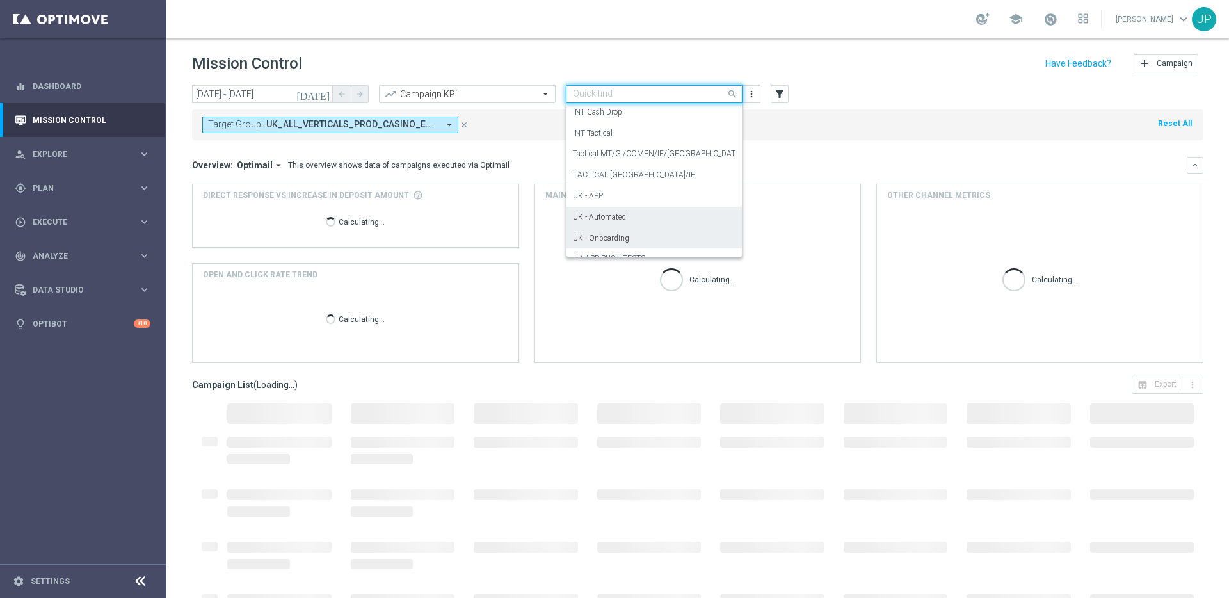
scroll to position [204, 0]
click at [673, 182] on div "TACTICAL [GEOGRAPHIC_DATA]/IE" at bounding box center [654, 182] width 163 height 21
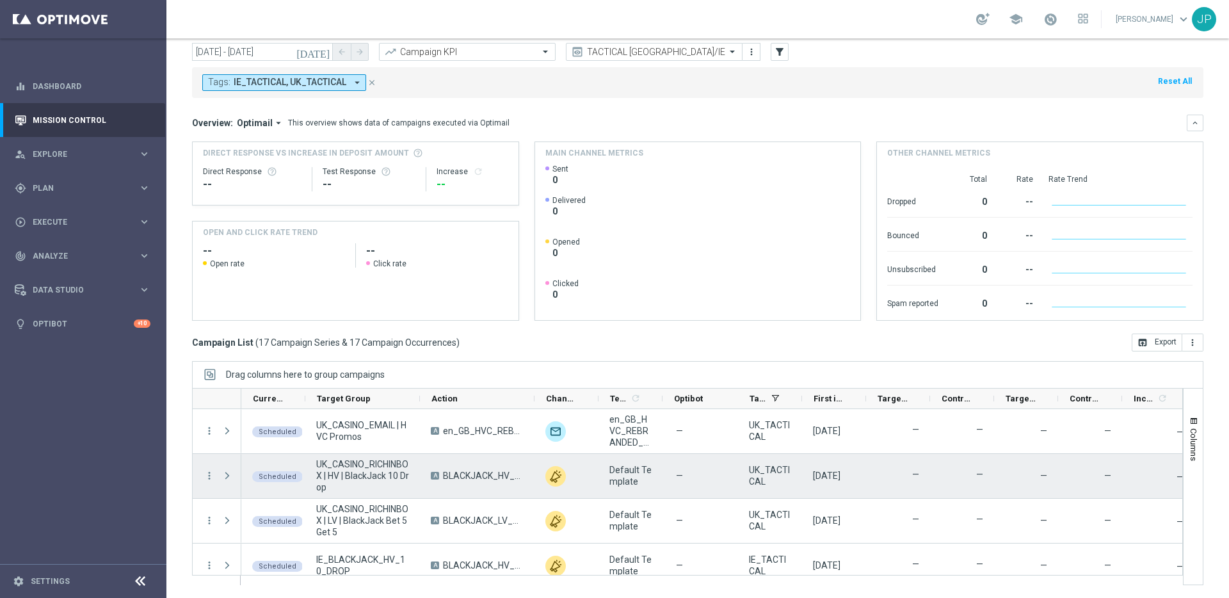
scroll to position [596, 0]
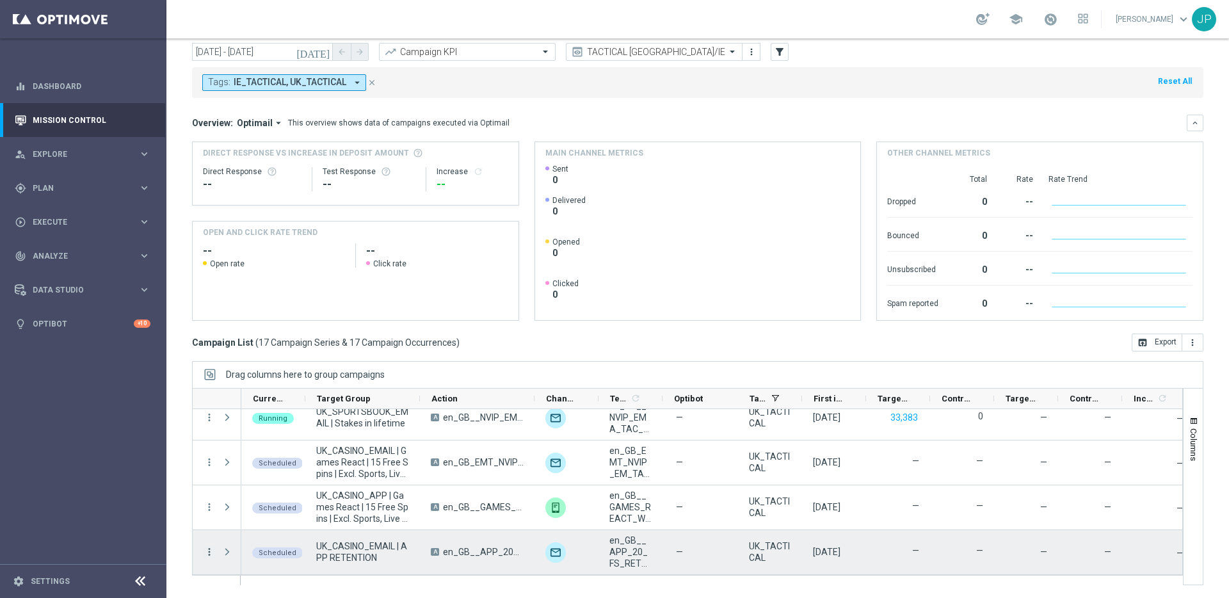
click at [207, 552] on icon "more_vert" at bounding box center [209, 552] width 12 height 12
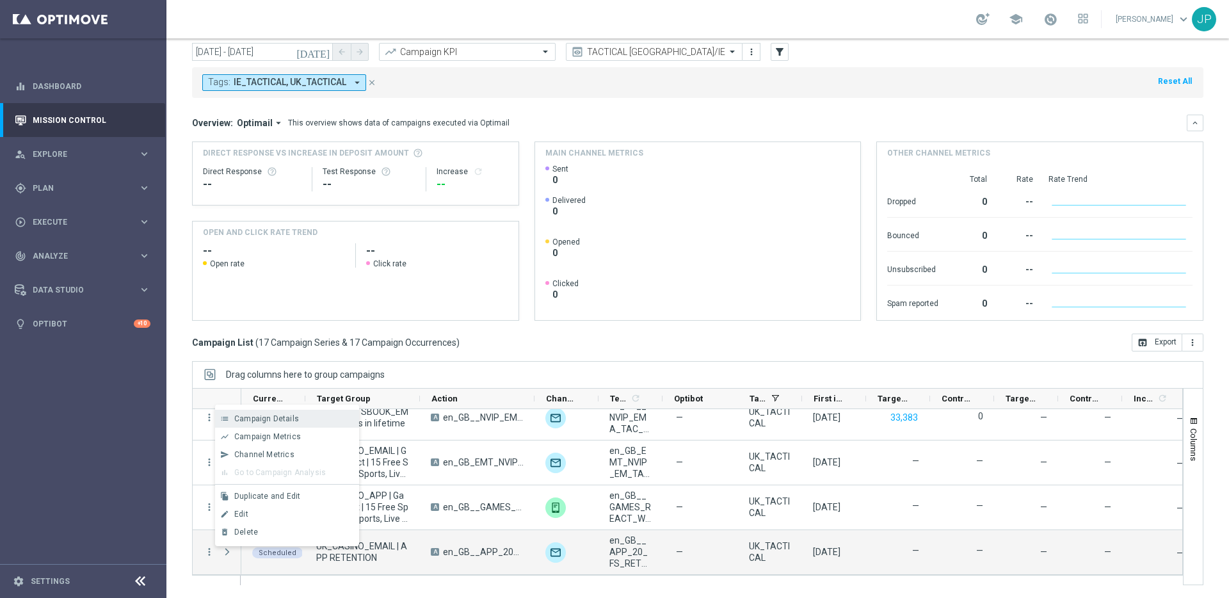
click at [314, 414] on div "Campaign Details" at bounding box center [293, 418] width 119 height 9
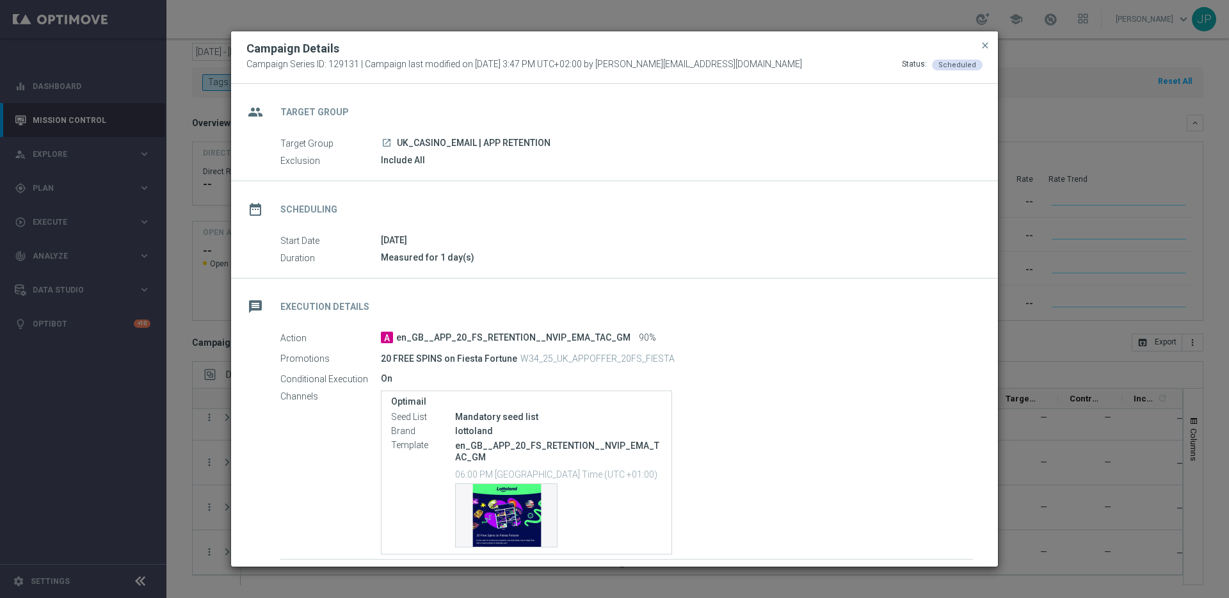
scroll to position [74, 0]
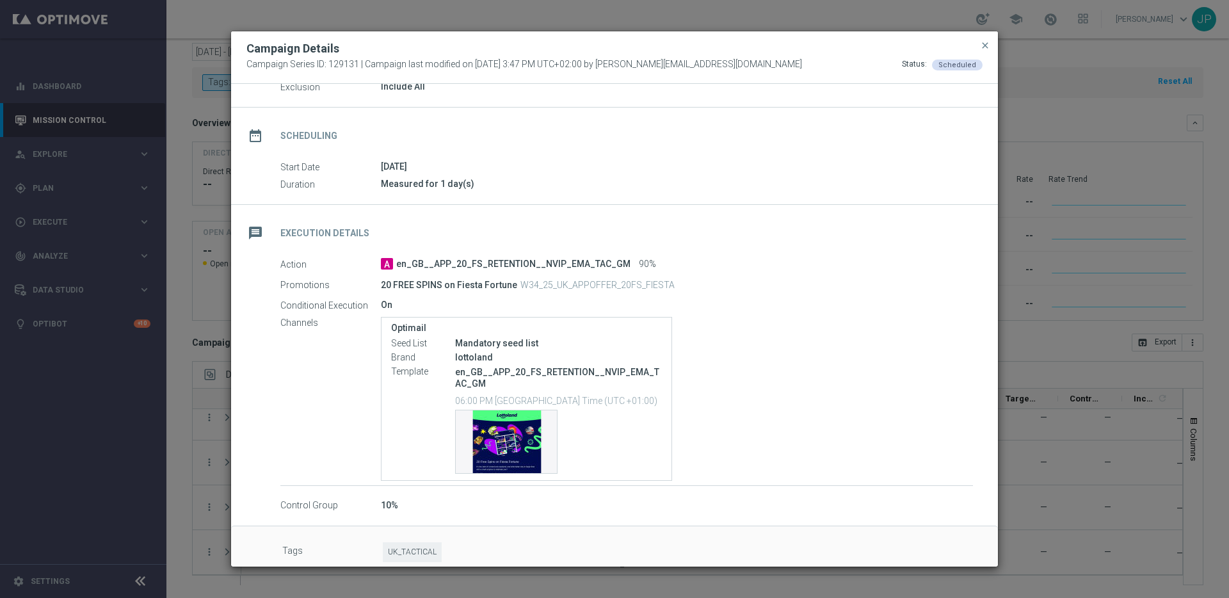
click at [602, 284] on p "W34_25_UK_APPOFFER_20FS_FIESTA" at bounding box center [597, 285] width 154 height 12
copy p "W34_25_UK_APPOFFER_20FS_FIESTA"
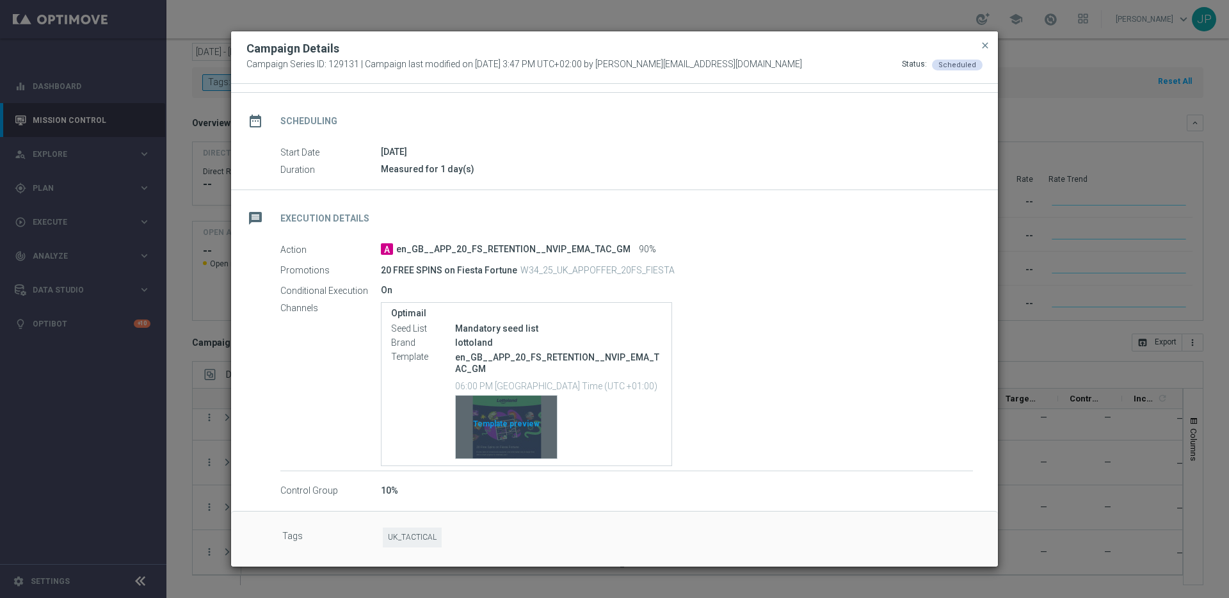
click at [502, 421] on div "Template preview" at bounding box center [506, 426] width 101 height 63
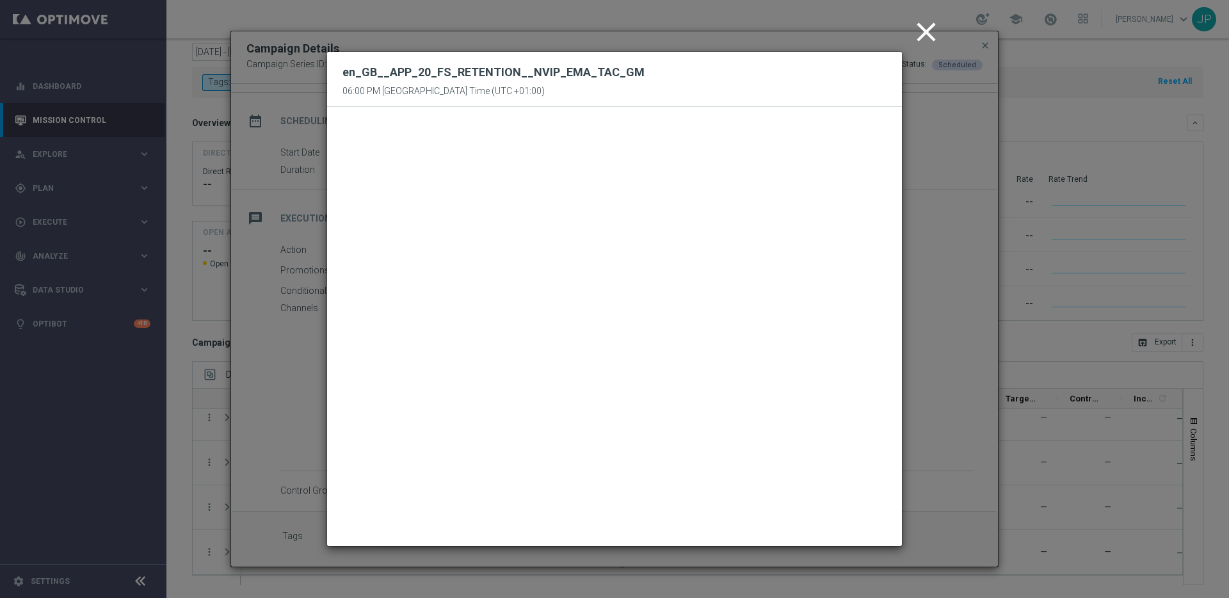
click at [916, 36] on icon "close" at bounding box center [926, 32] width 32 height 32
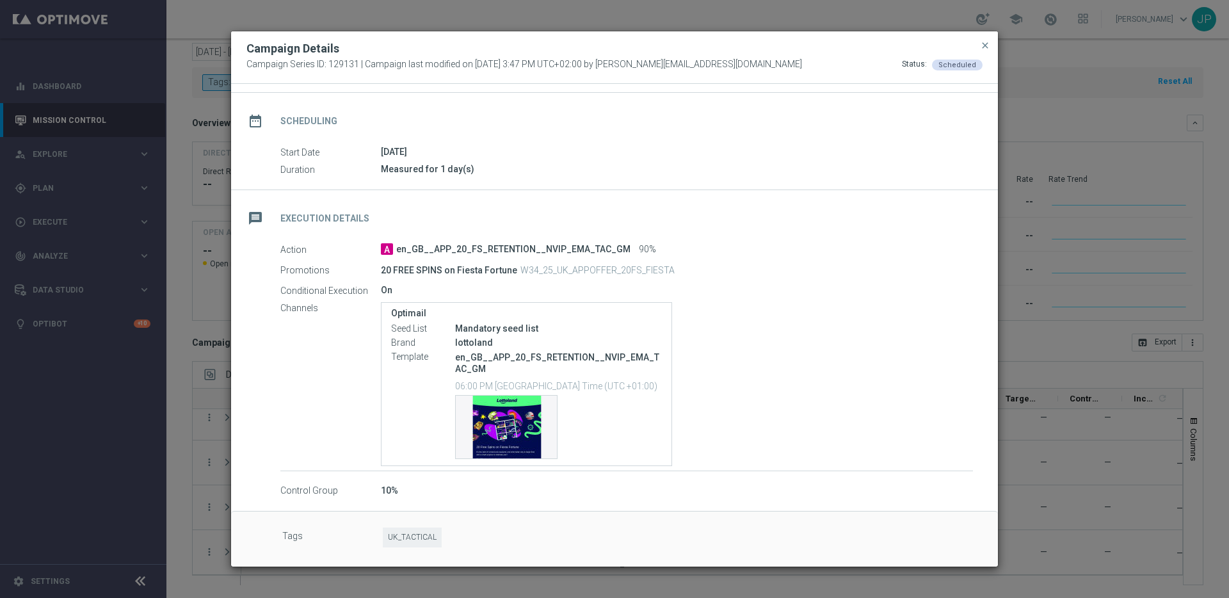
scroll to position [0, 0]
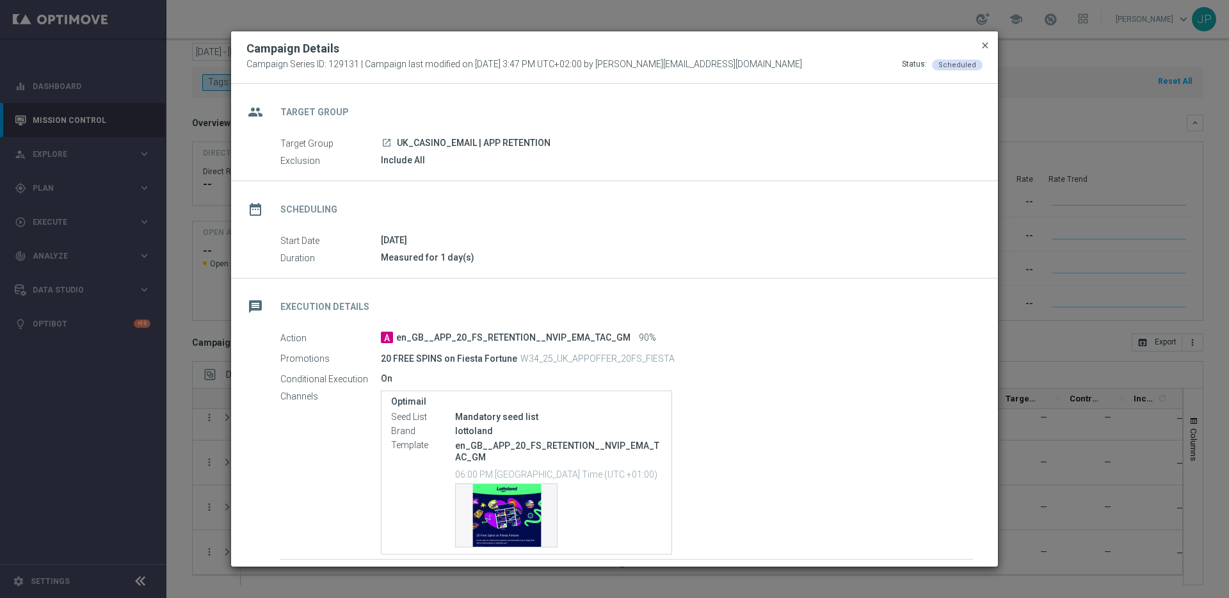
click at [985, 44] on span "close" at bounding box center [985, 45] width 10 height 10
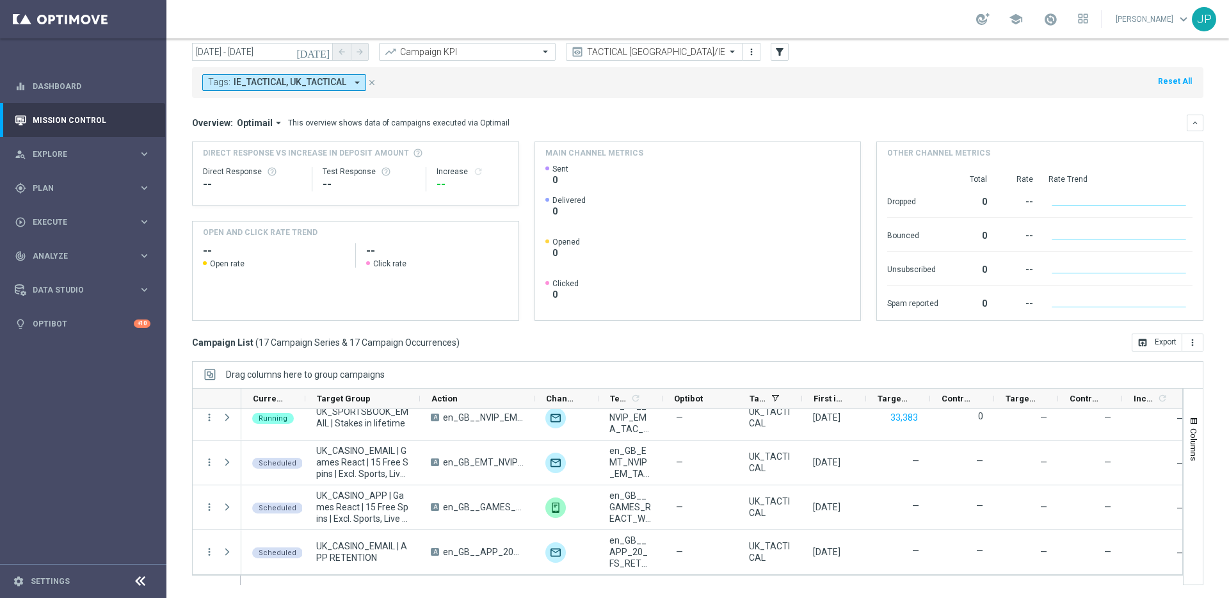
scroll to position [593, 0]
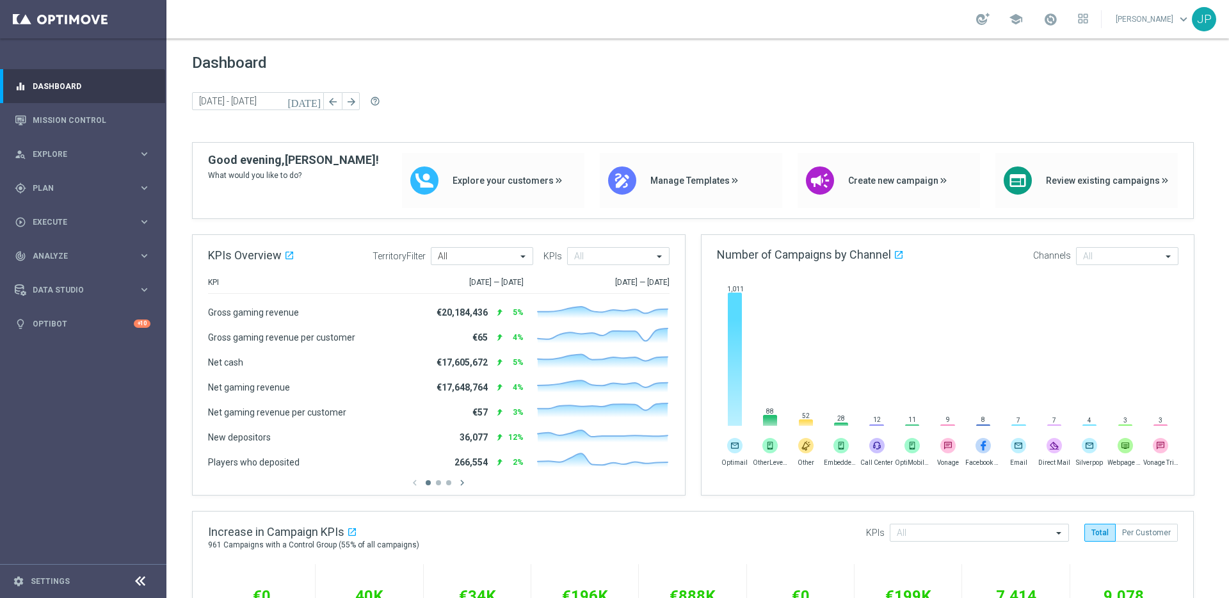
click at [312, 103] on icon "[DATE]" at bounding box center [304, 101] width 35 height 12
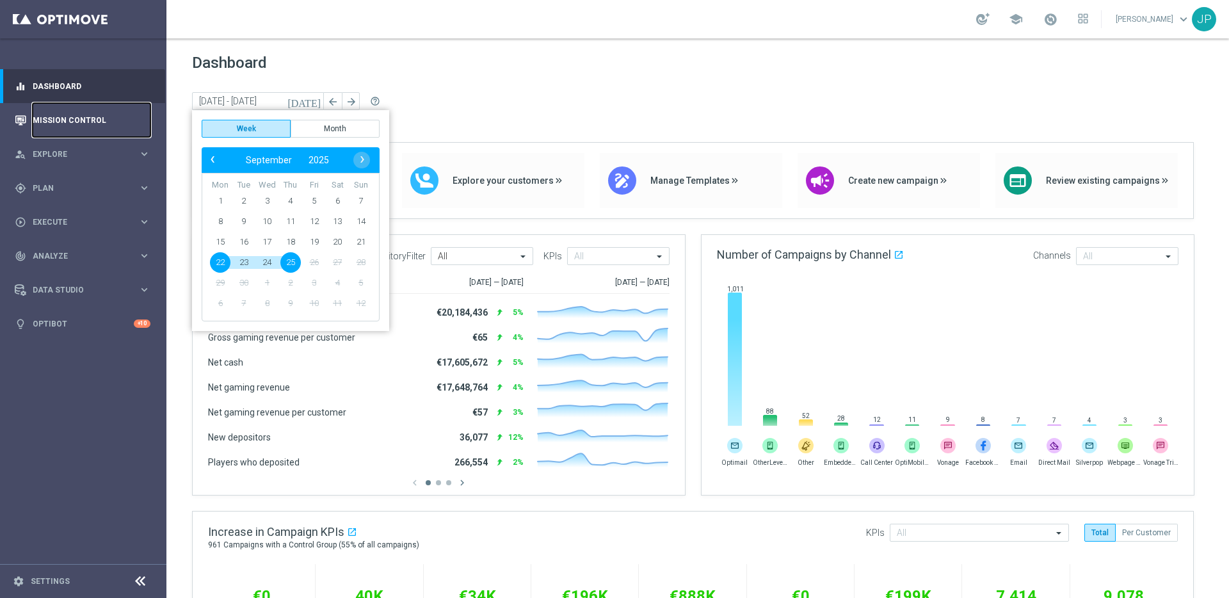
click at [94, 128] on link "Mission Control" at bounding box center [92, 120] width 118 height 34
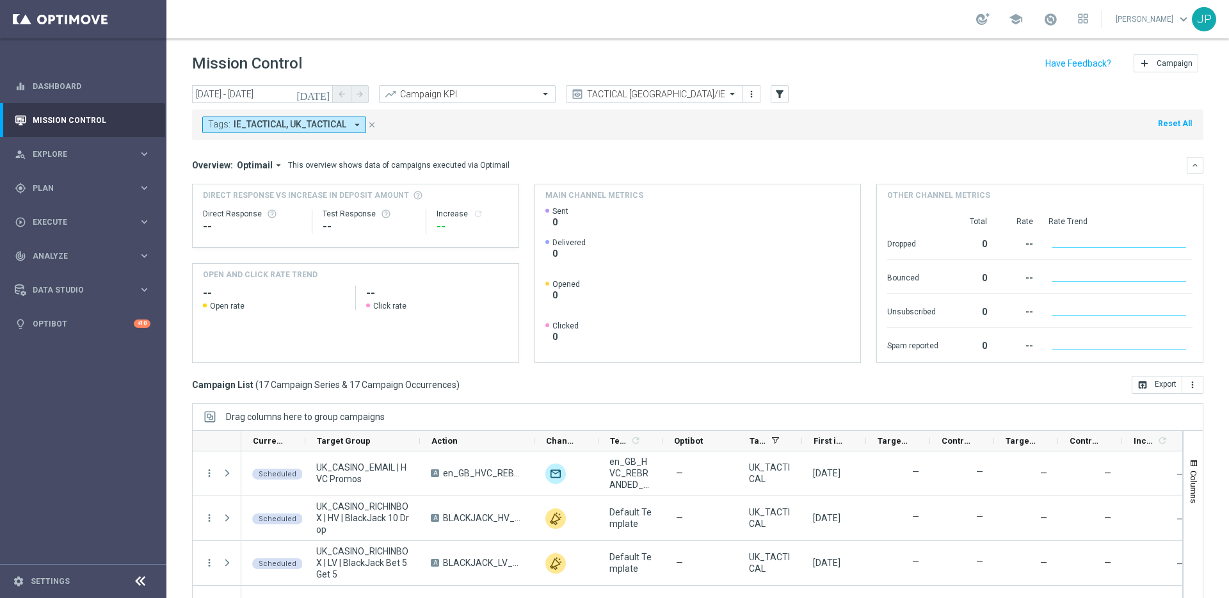
click at [372, 122] on icon "close" at bounding box center [371, 124] width 9 height 9
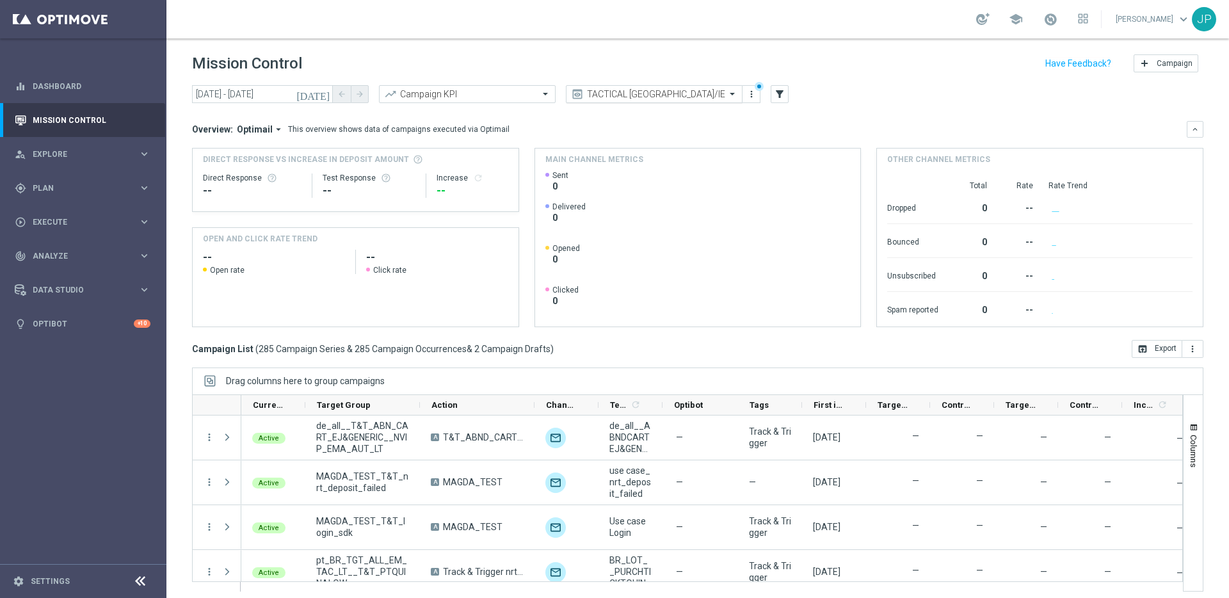
click at [733, 102] on div "TACTICAL [GEOGRAPHIC_DATA]/IE" at bounding box center [654, 94] width 177 height 18
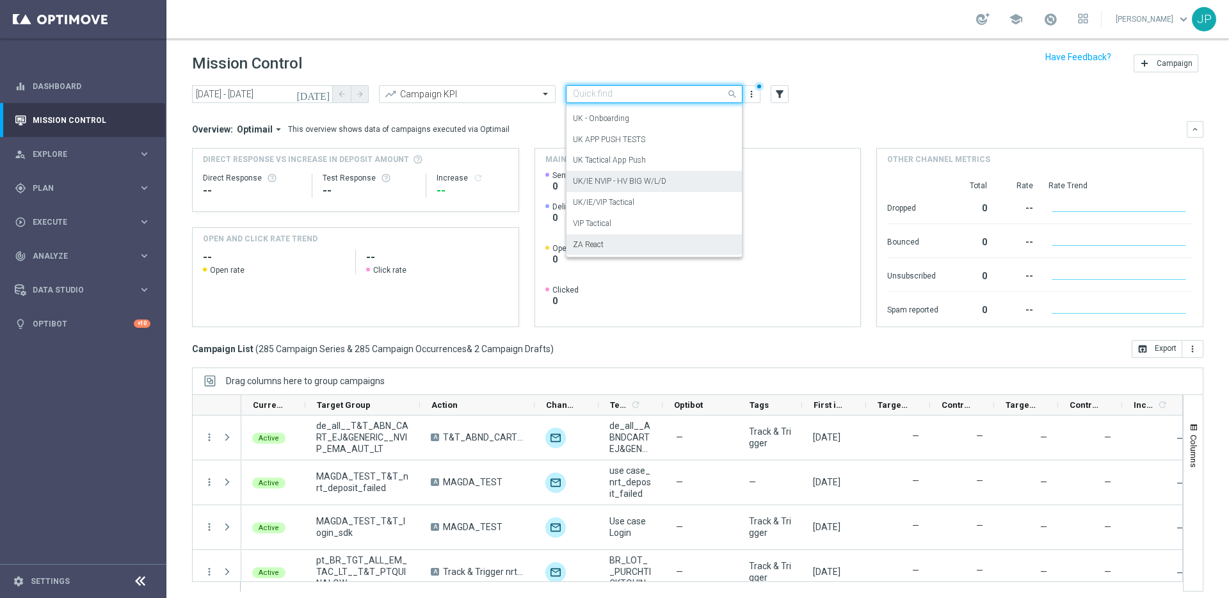
scroll to position [6, 0]
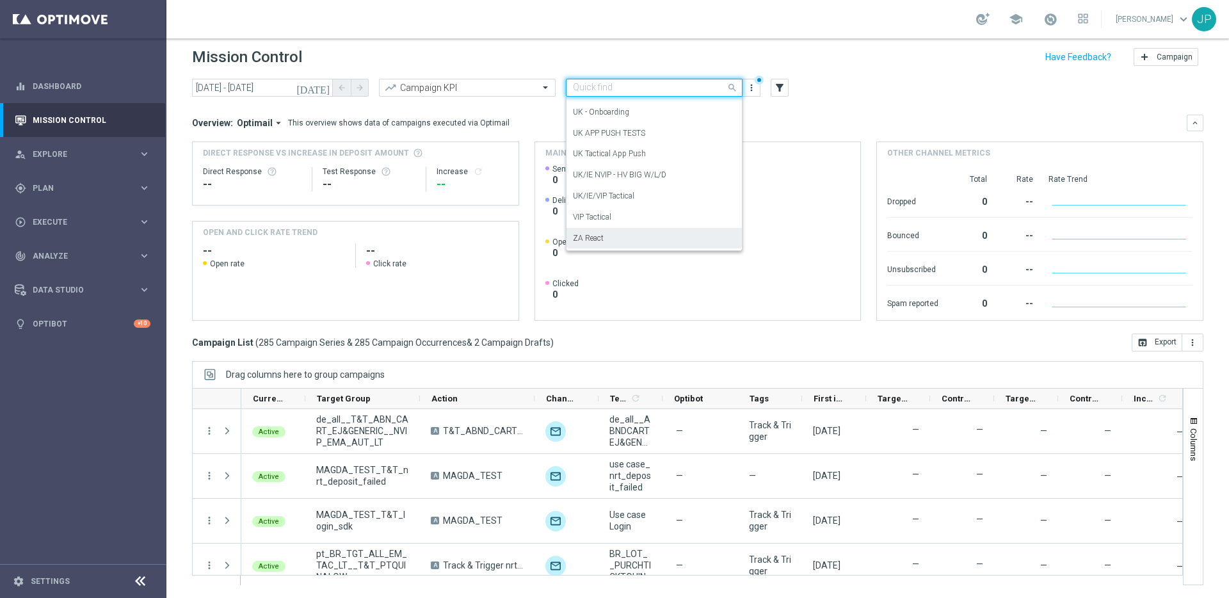
click at [674, 235] on div "ZA React" at bounding box center [654, 238] width 163 height 21
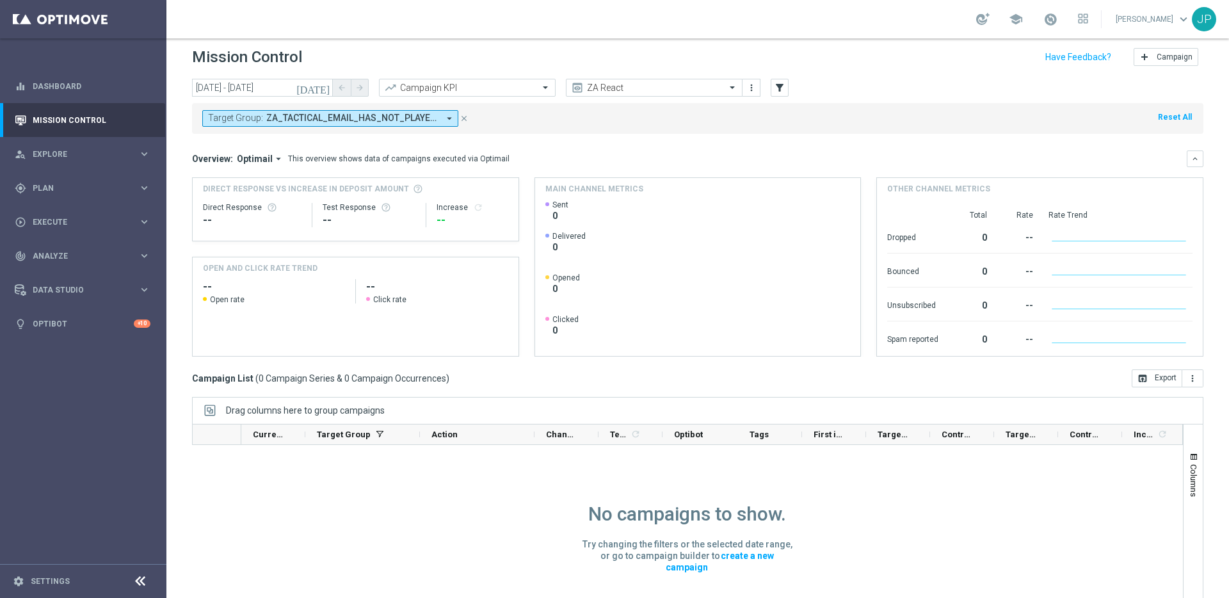
click at [465, 116] on icon "close" at bounding box center [463, 118] width 9 height 9
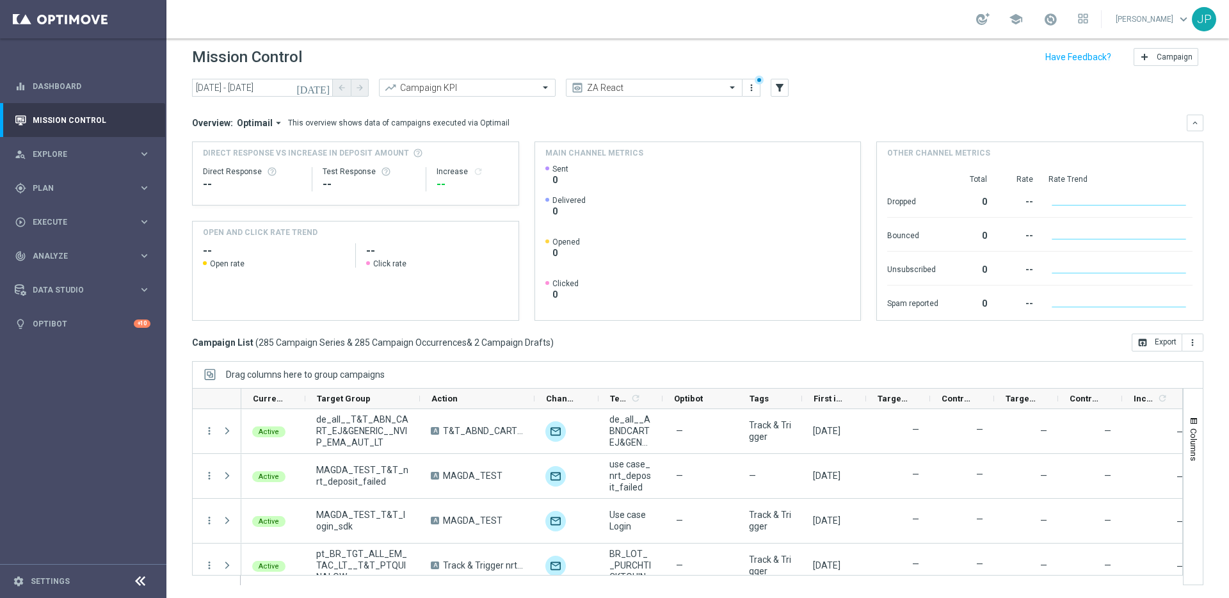
click at [326, 82] on icon "[DATE]" at bounding box center [313, 88] width 35 height 12
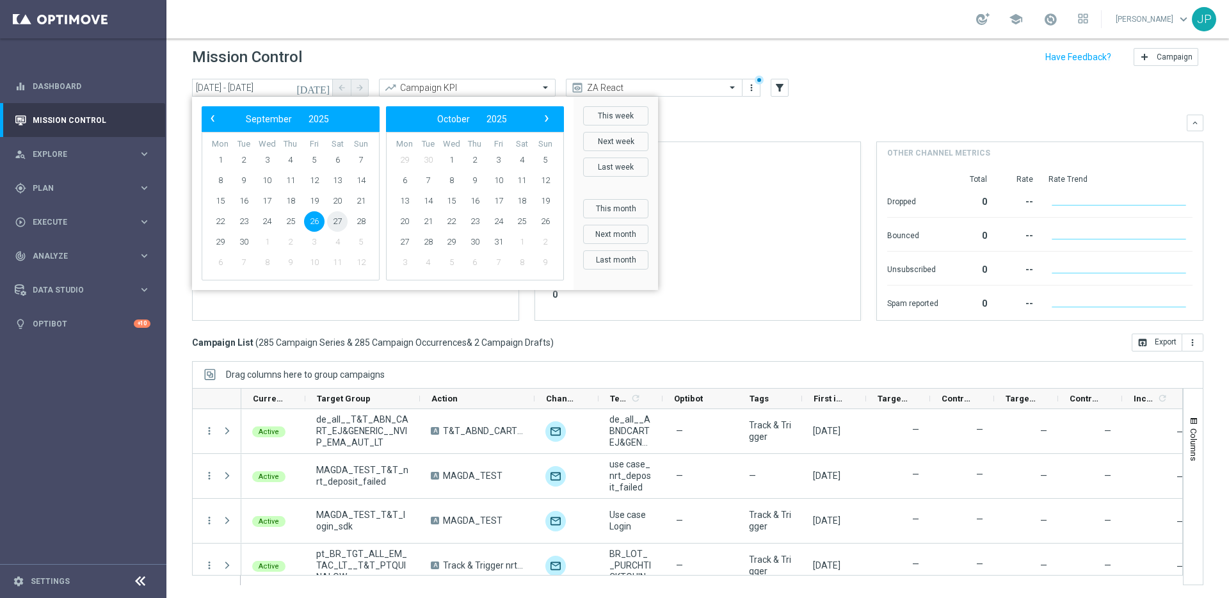
click at [334, 219] on span "27" at bounding box center [337, 221] width 20 height 20
click at [336, 221] on span "27" at bounding box center [337, 221] width 20 height 20
type input "27 Sep 2025 - 27 Sep 2025"
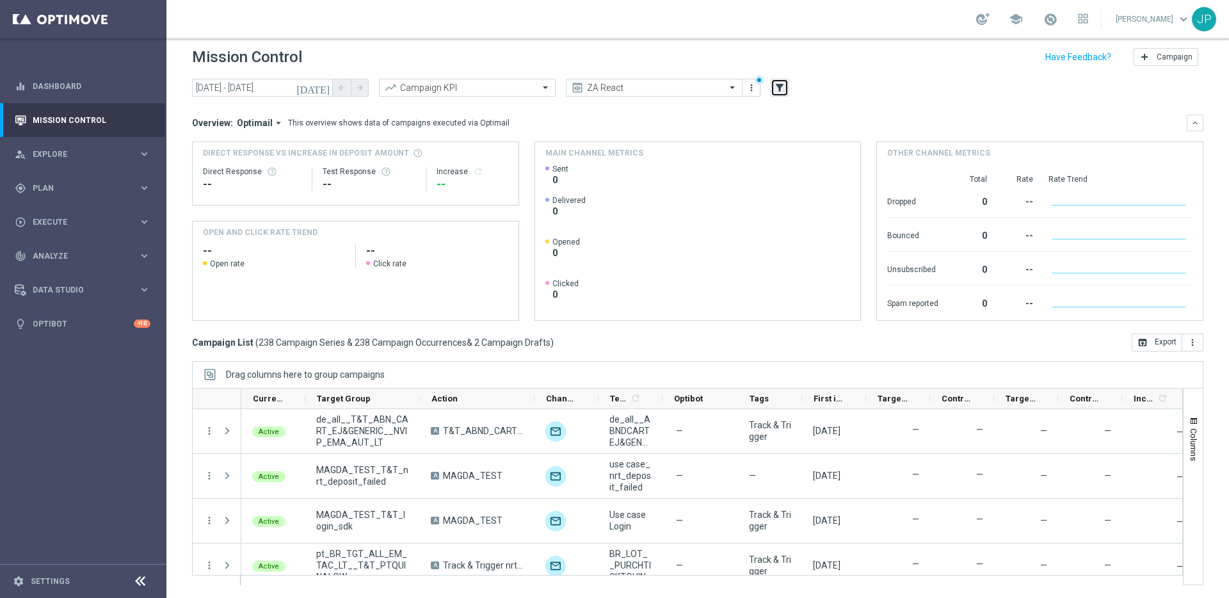
click at [779, 90] on icon "filter_alt" at bounding box center [780, 88] width 12 height 12
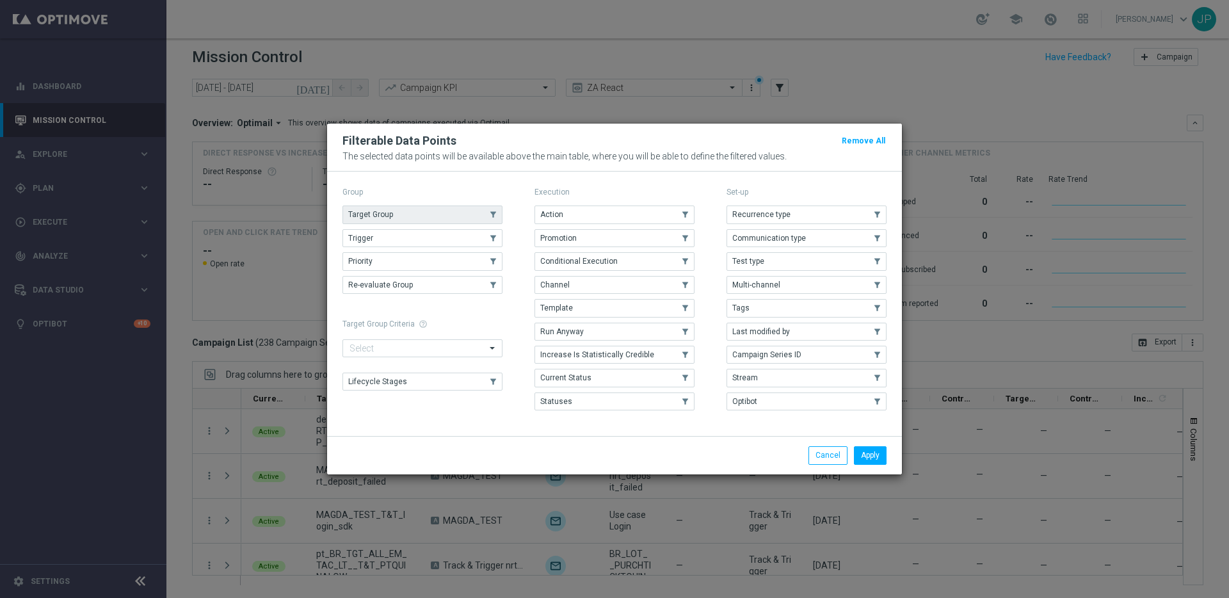
click at [438, 215] on button "Target Group" at bounding box center [422, 214] width 160 height 18
click at [866, 454] on button "Apply" at bounding box center [870, 455] width 33 height 18
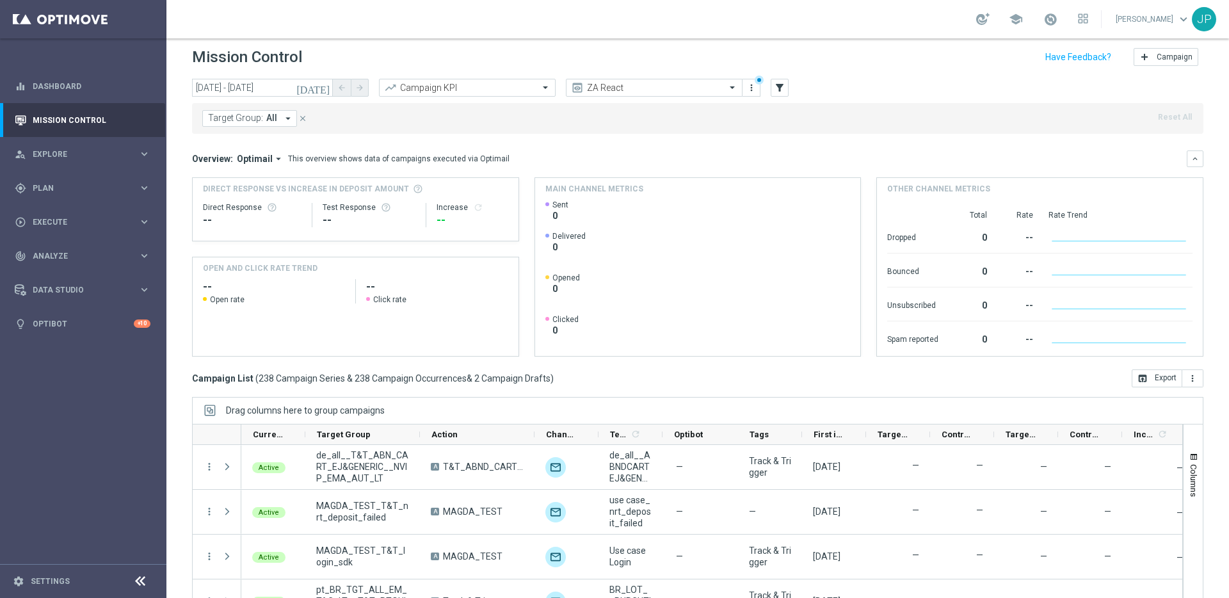
click at [271, 111] on button "Target Group: All arrow_drop_down" at bounding box center [249, 118] width 95 height 17
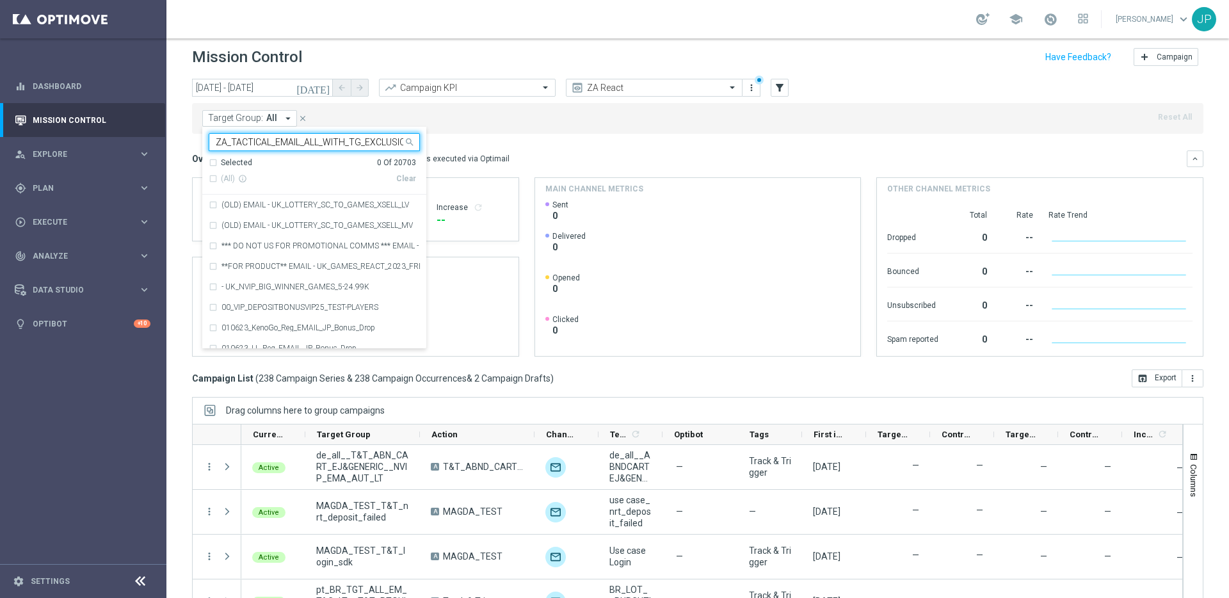
scroll to position [0, 22]
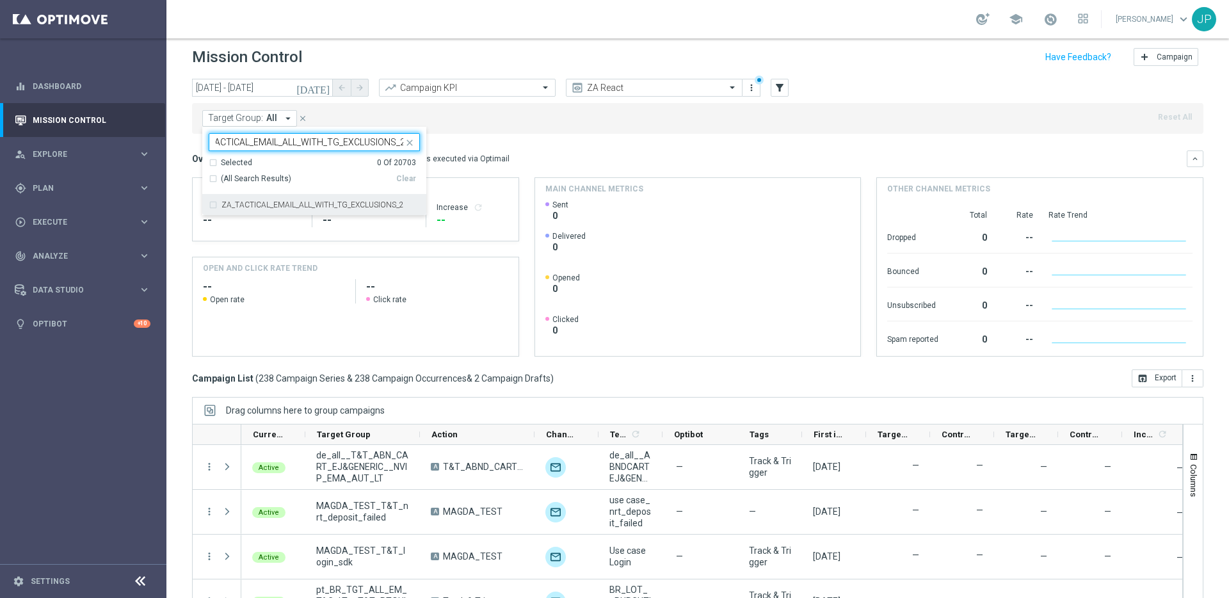
click at [287, 209] on div "ZA_TACTICAL_EMAIL_ALL_WITH_TG_EXCLUSIONS_2" at bounding box center [314, 205] width 211 height 20
type input "ZA_TACTICAL_EMAIL_ALL_WITH_TG_EXCLUSIONS_2"
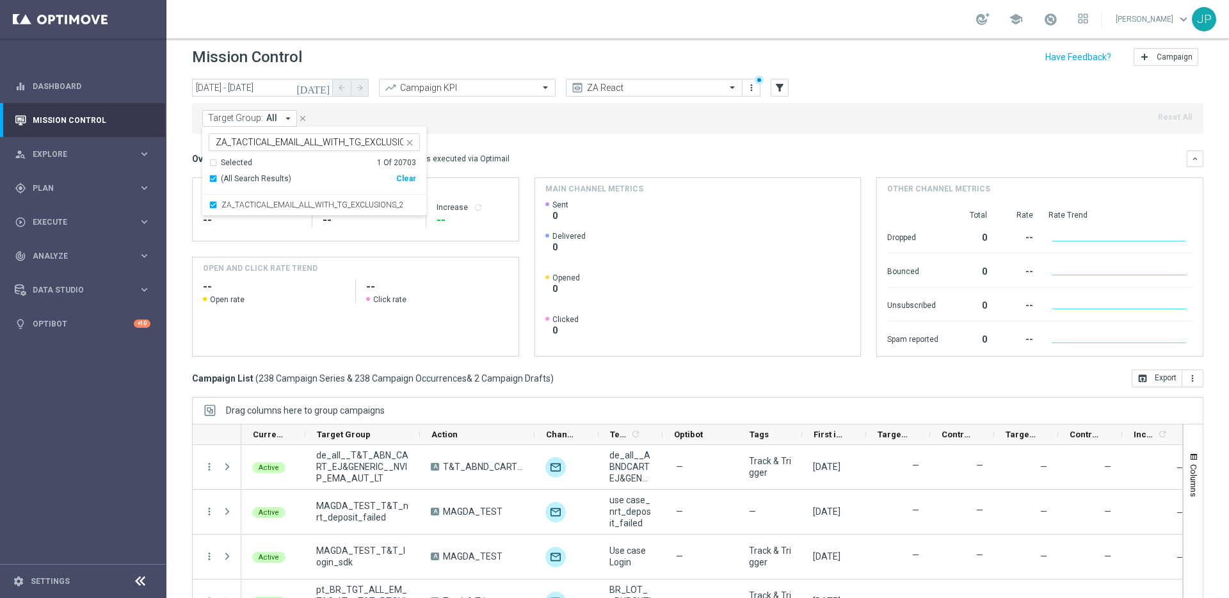
click at [567, 152] on div "Overview: Optimail arrow_drop_down This overview shows data of campaigns execut…" at bounding box center [697, 158] width 1011 height 17
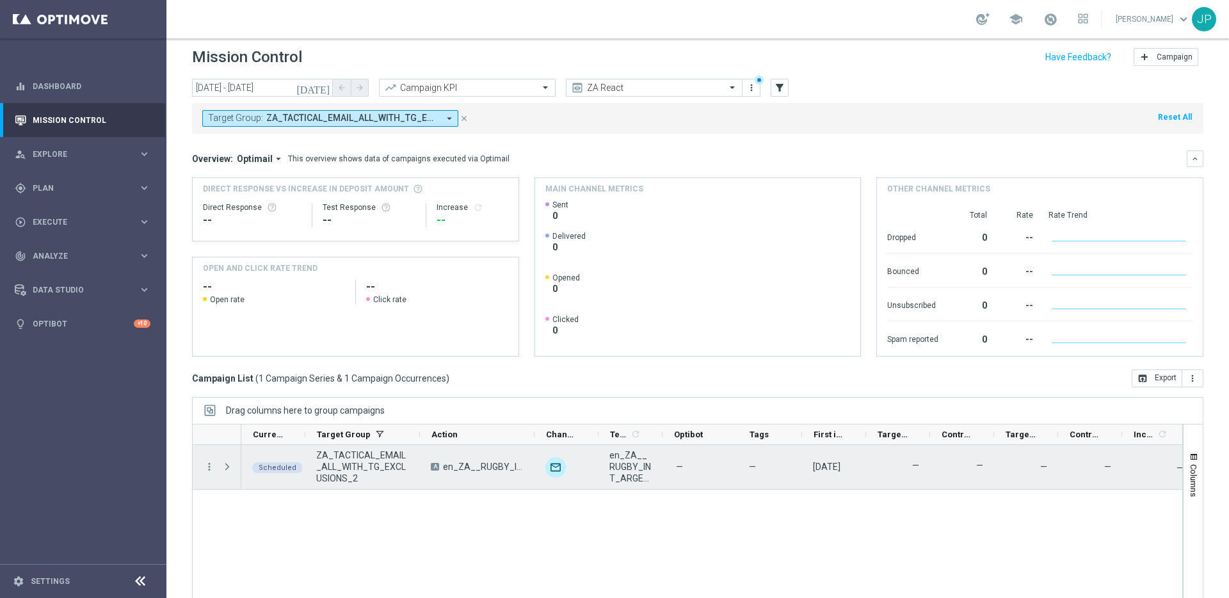
click at [629, 477] on span "en_ZA__RUGBY_INT_ARGENTINA_VS_SOUTH_AFRICA_LOTTO_COMBO_MATCH__EMT_ALL_EM_TAC_LT…" at bounding box center [630, 466] width 42 height 35
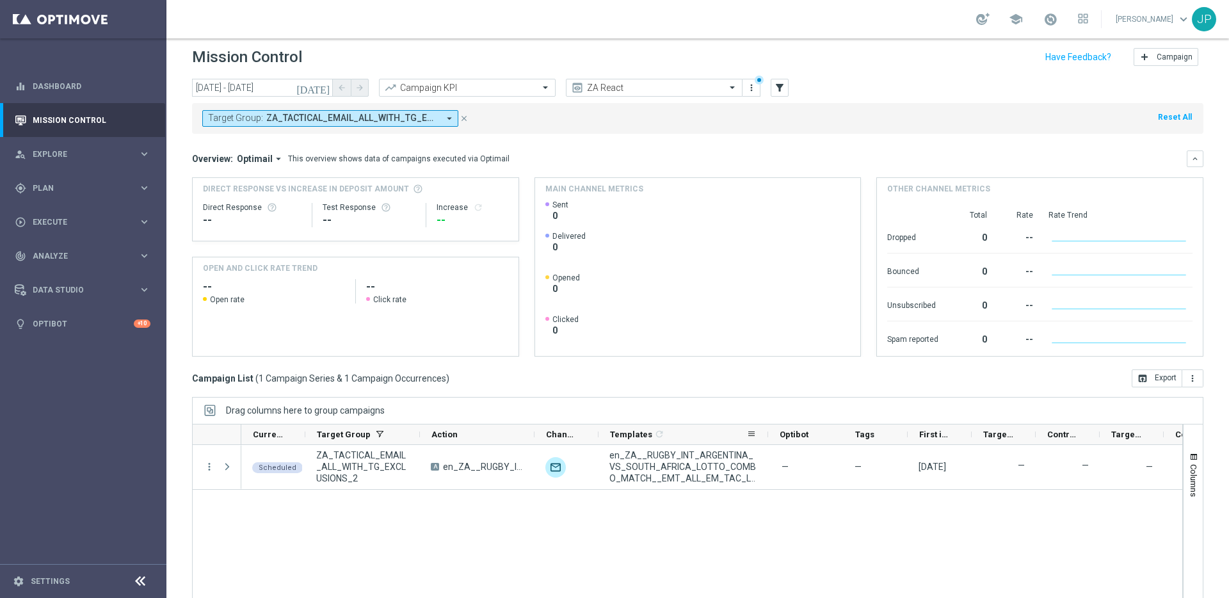
drag, startPoint x: 660, startPoint y: 435, endPoint x: 766, endPoint y: 442, distance: 105.8
click at [766, 442] on div at bounding box center [767, 434] width 5 height 20
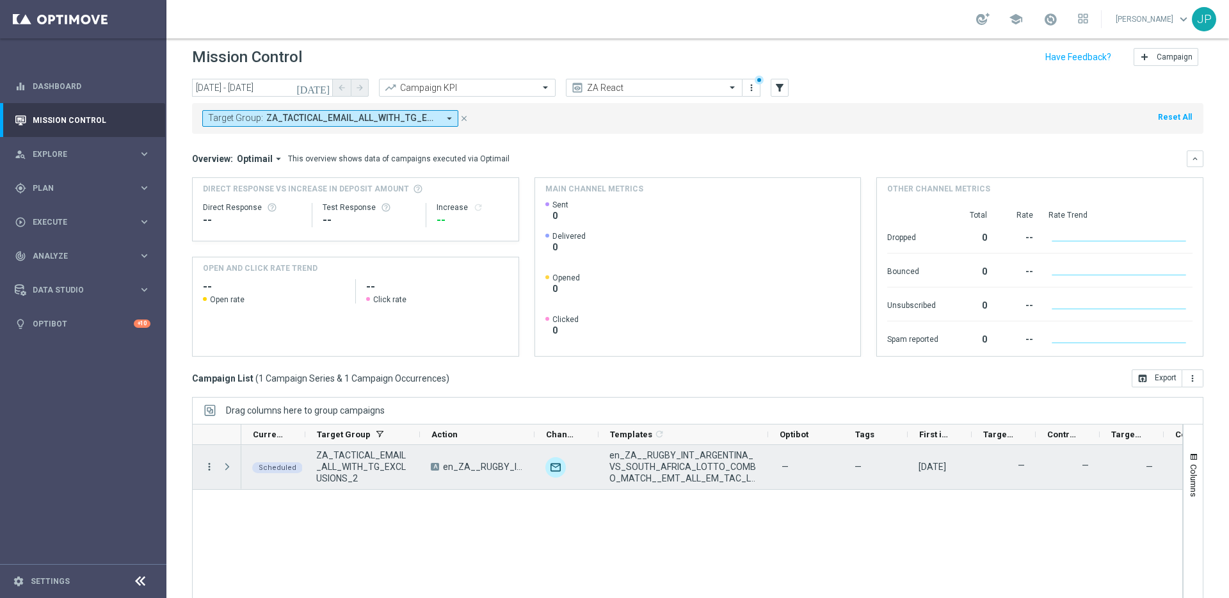
click at [207, 470] on icon "more_vert" at bounding box center [209, 467] width 12 height 12
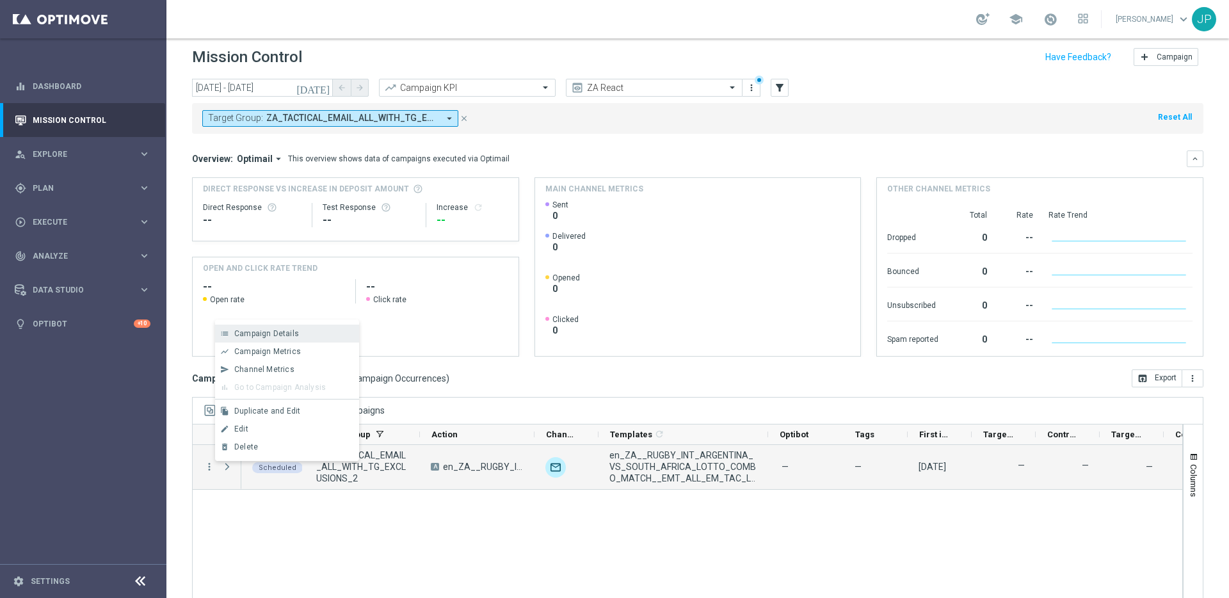
click at [267, 333] on span "Campaign Details" at bounding box center [266, 333] width 65 height 9
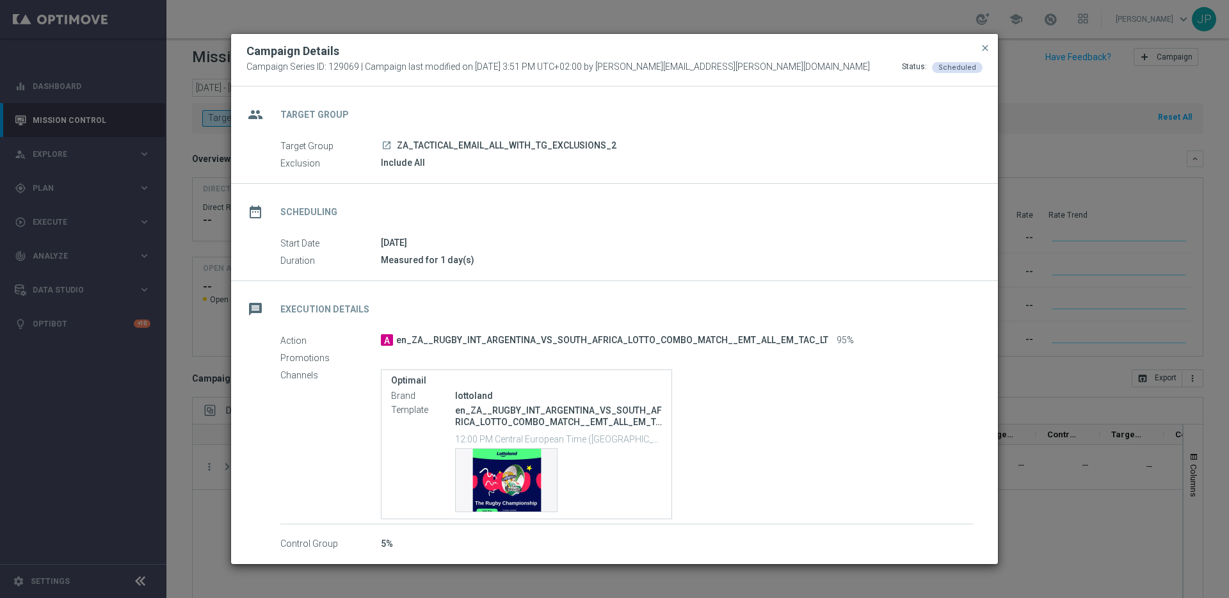
click at [456, 438] on p "12:00 PM Central European Time (Berlin) (UTC +02:00)" at bounding box center [558, 438] width 207 height 13
drag, startPoint x: 456, startPoint y: 438, endPoint x: 486, endPoint y: 438, distance: 30.1
click at [486, 438] on p "12:00 PM Central European Time (Berlin) (UTC +02:00)" at bounding box center [558, 438] width 207 height 13
click at [510, 484] on div "Template preview" at bounding box center [506, 480] width 101 height 63
